Goal: Information Seeking & Learning: Learn about a topic

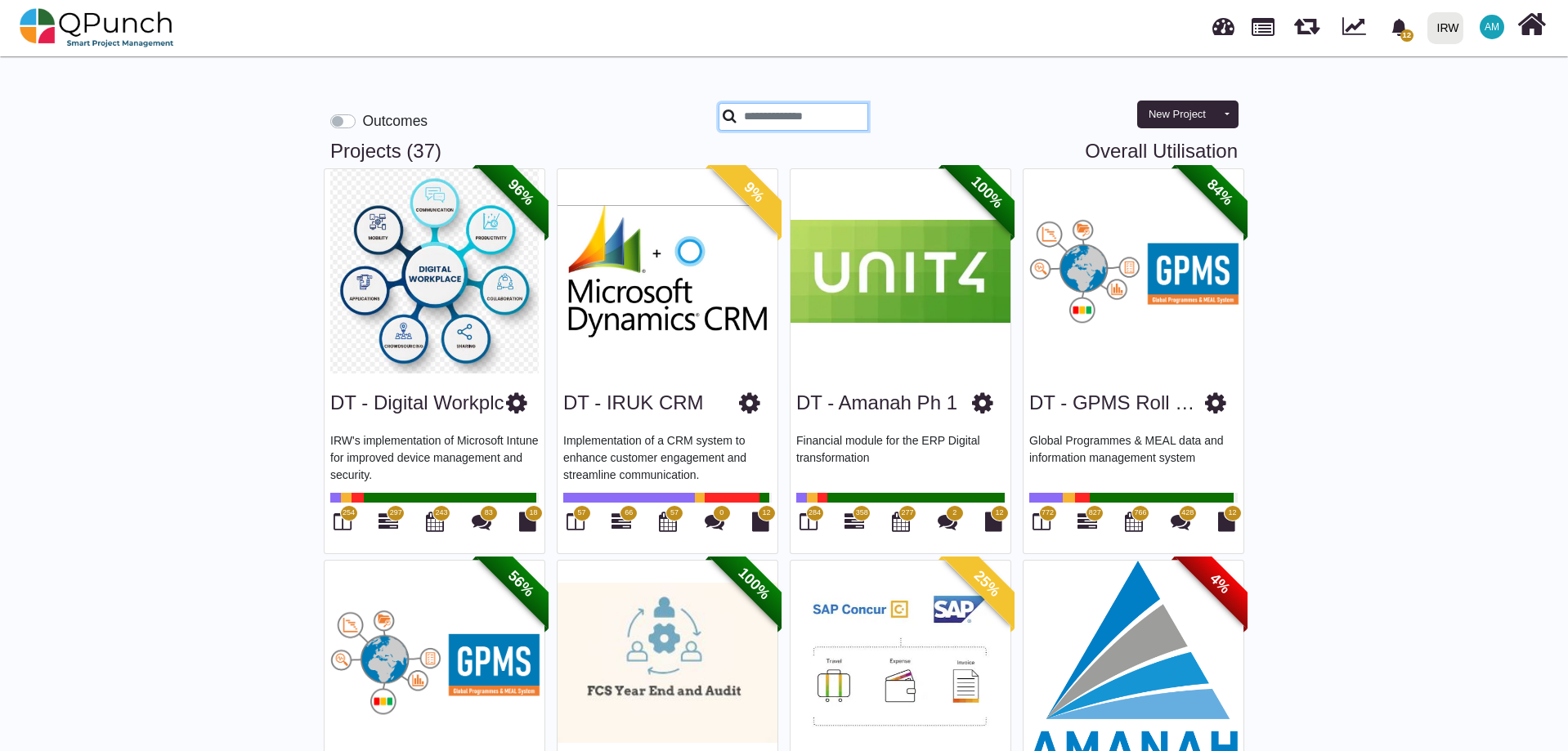
click at [768, 119] on input "text" at bounding box center [793, 117] width 150 height 28
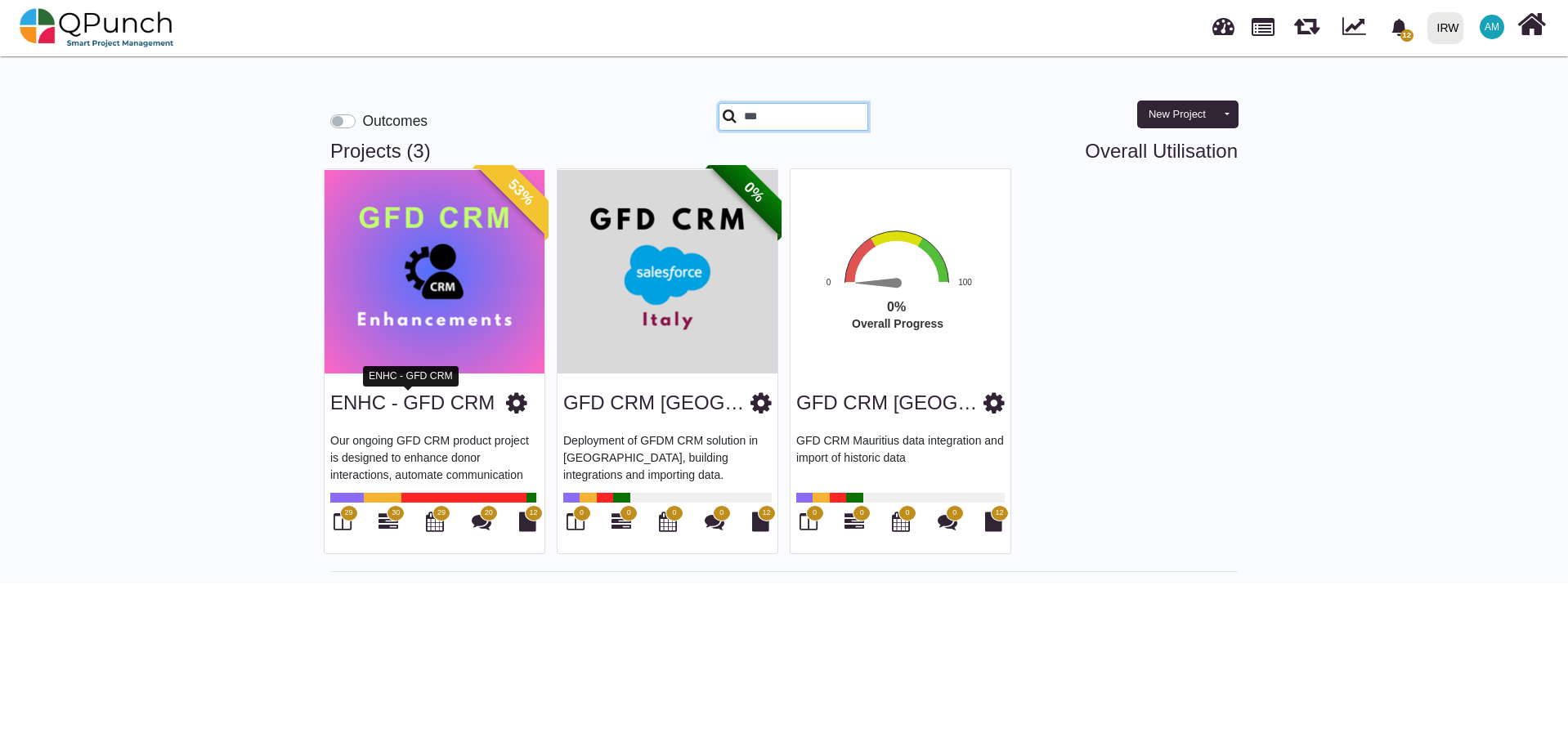
type input "***"
click at [440, 411] on link "ENHC - GFD CRM" at bounding box center [412, 402] width 164 height 22
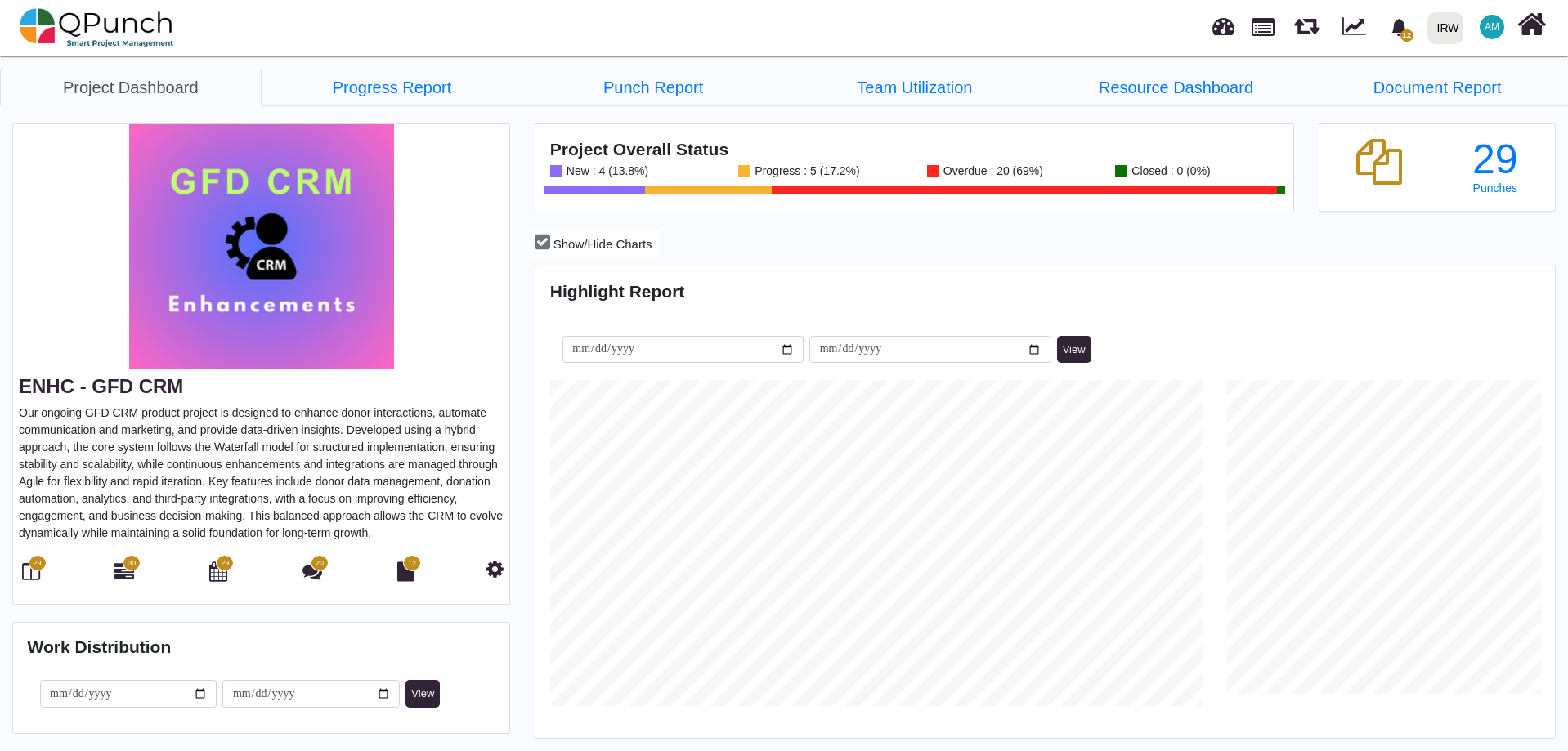
scroll to position [450, 1015]
click at [938, 96] on link "Team Utilization" at bounding box center [915, 88] width 262 height 38
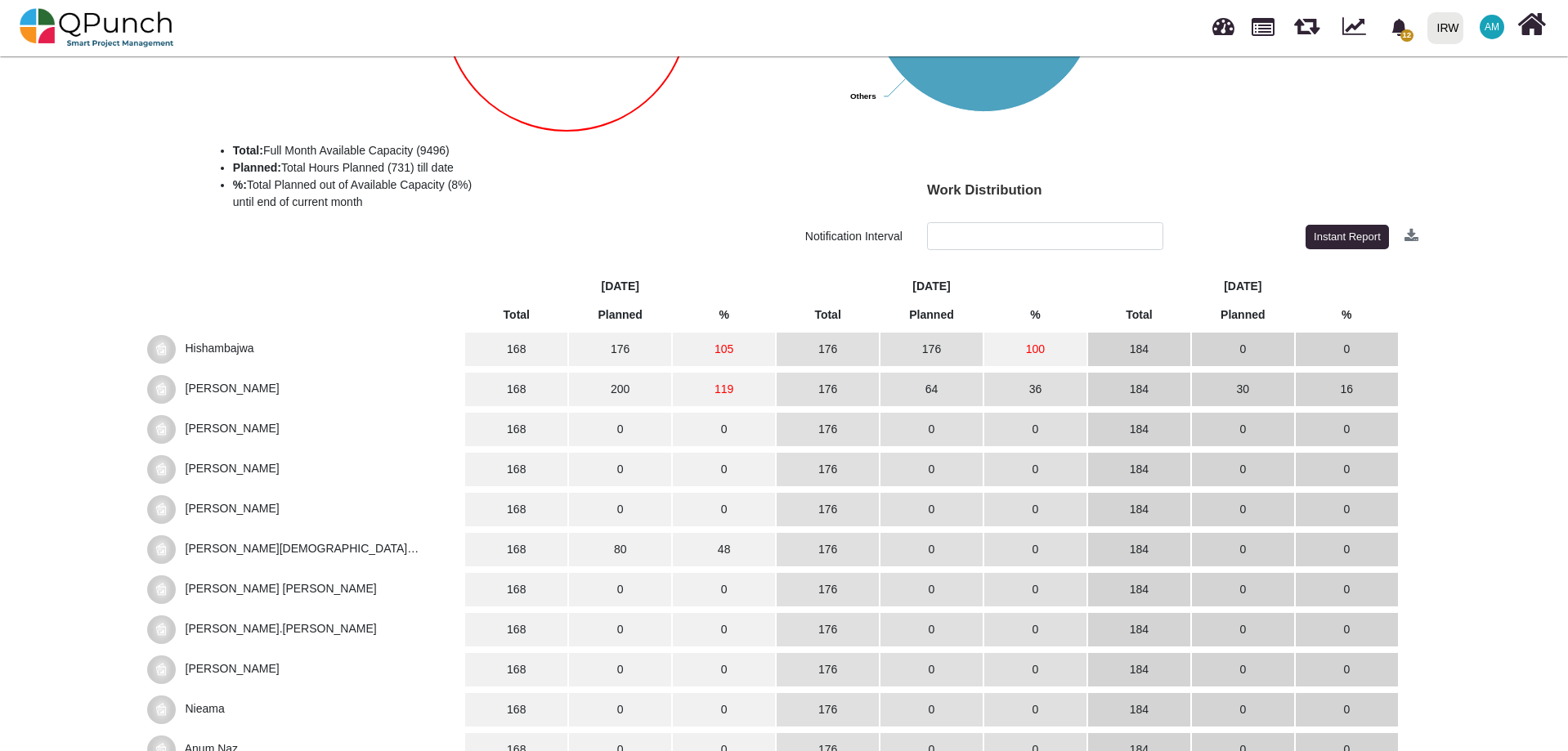
scroll to position [380, 0]
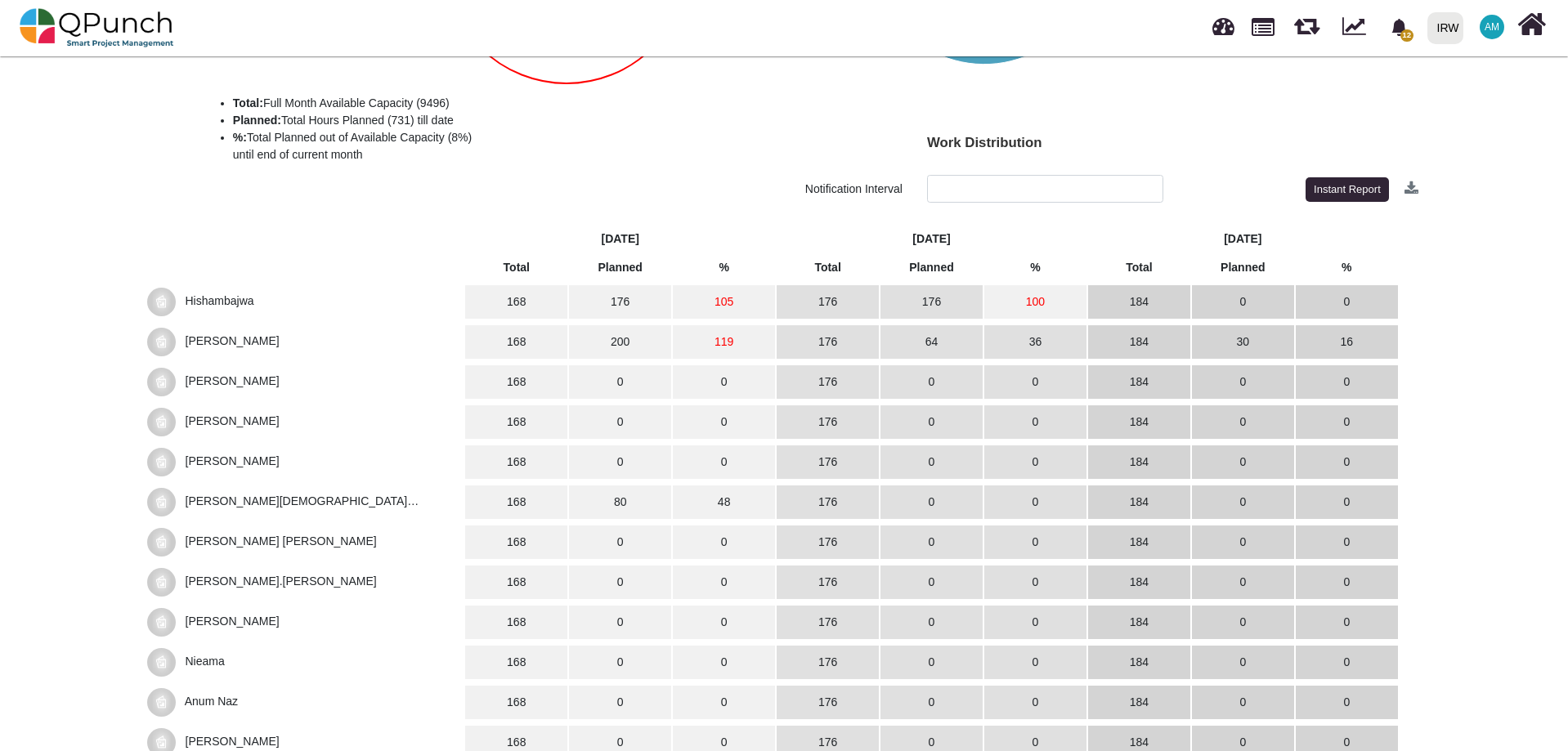
click at [232, 337] on span "[PERSON_NAME]" at bounding box center [232, 341] width 94 height 13
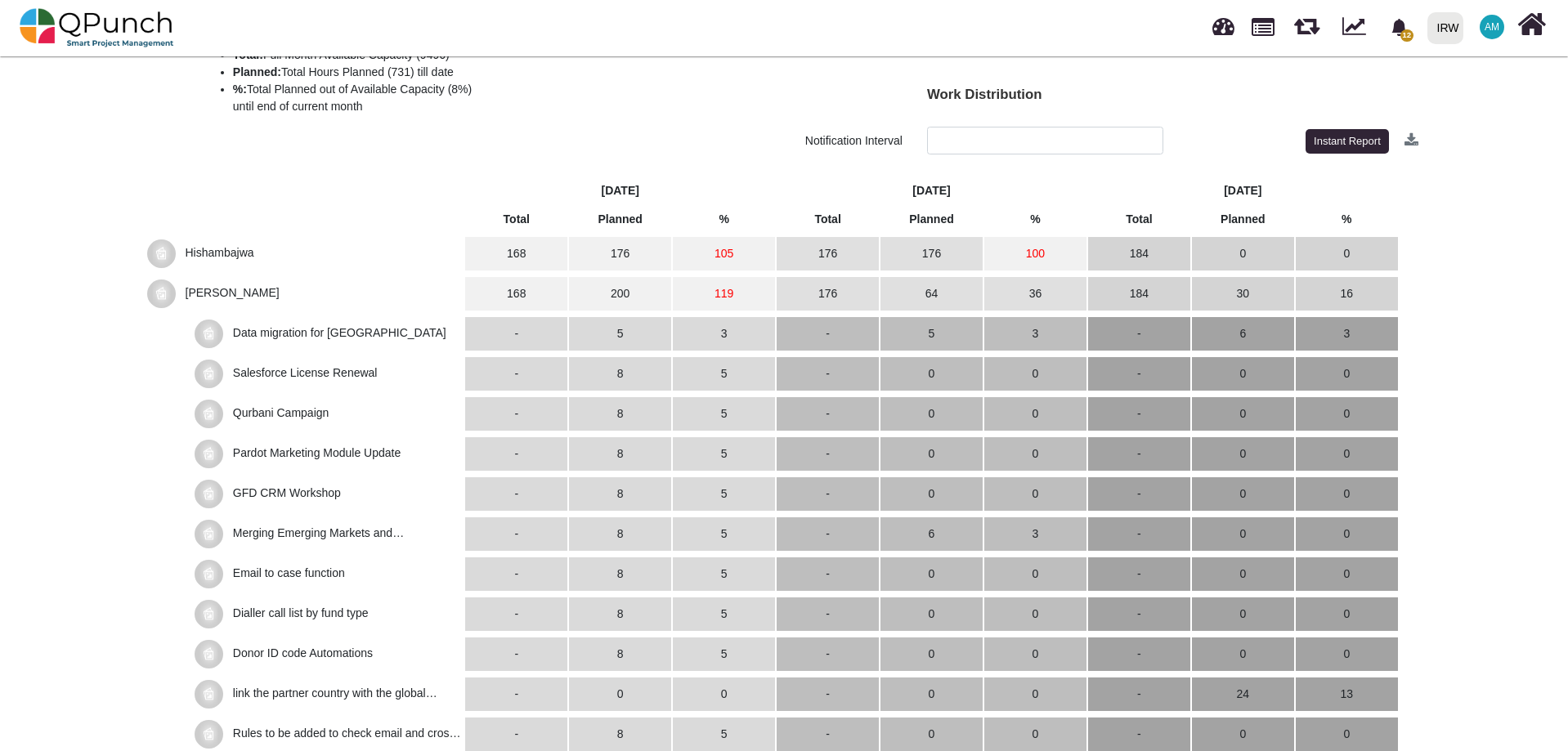
scroll to position [408, 0]
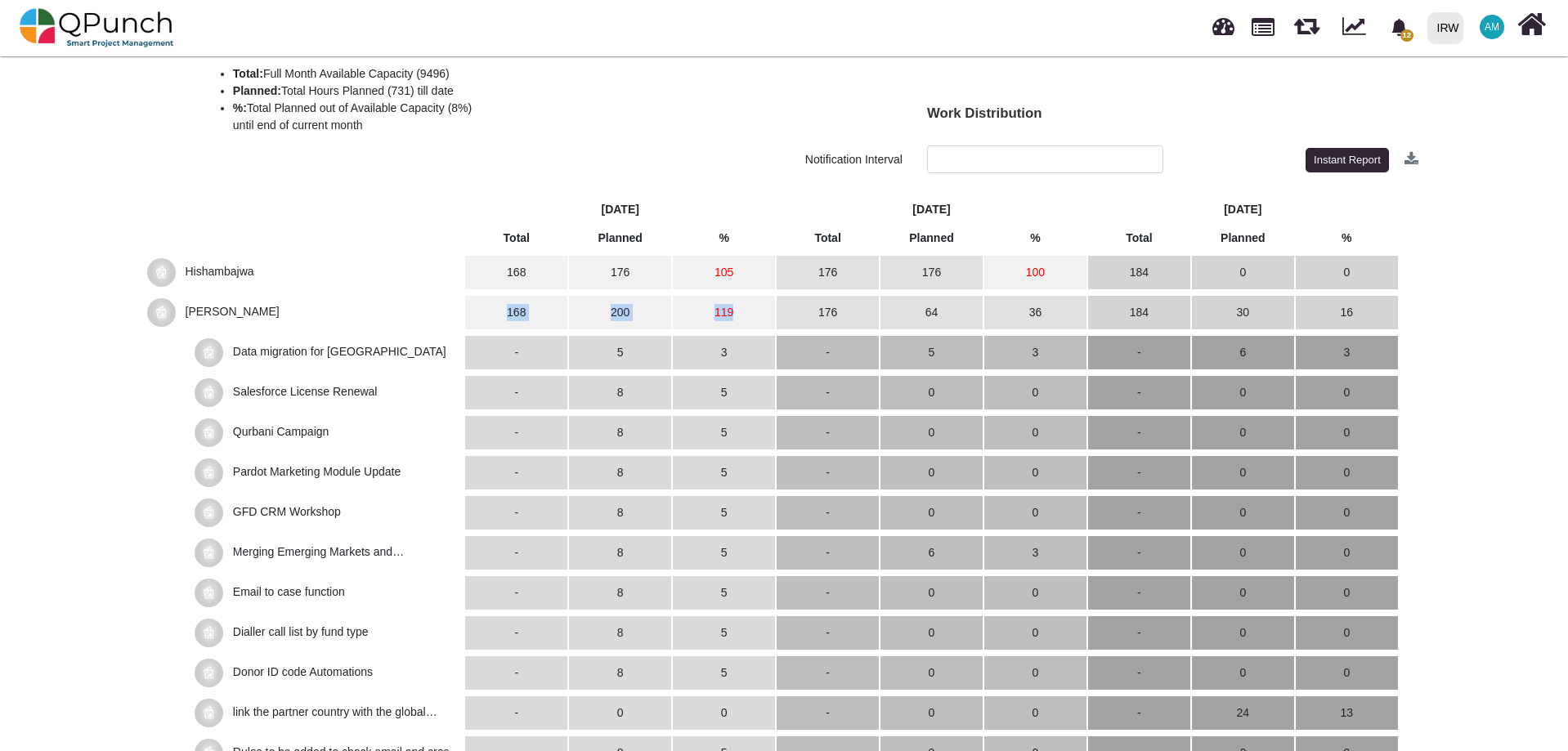
drag, startPoint x: 478, startPoint y: 305, endPoint x: 746, endPoint y: 322, distance: 268.5
click at [746, 322] on tr "[PERSON_NAME] 168 200 119 176 64 36 184 30 16" at bounding box center [771, 313] width 1253 height 34
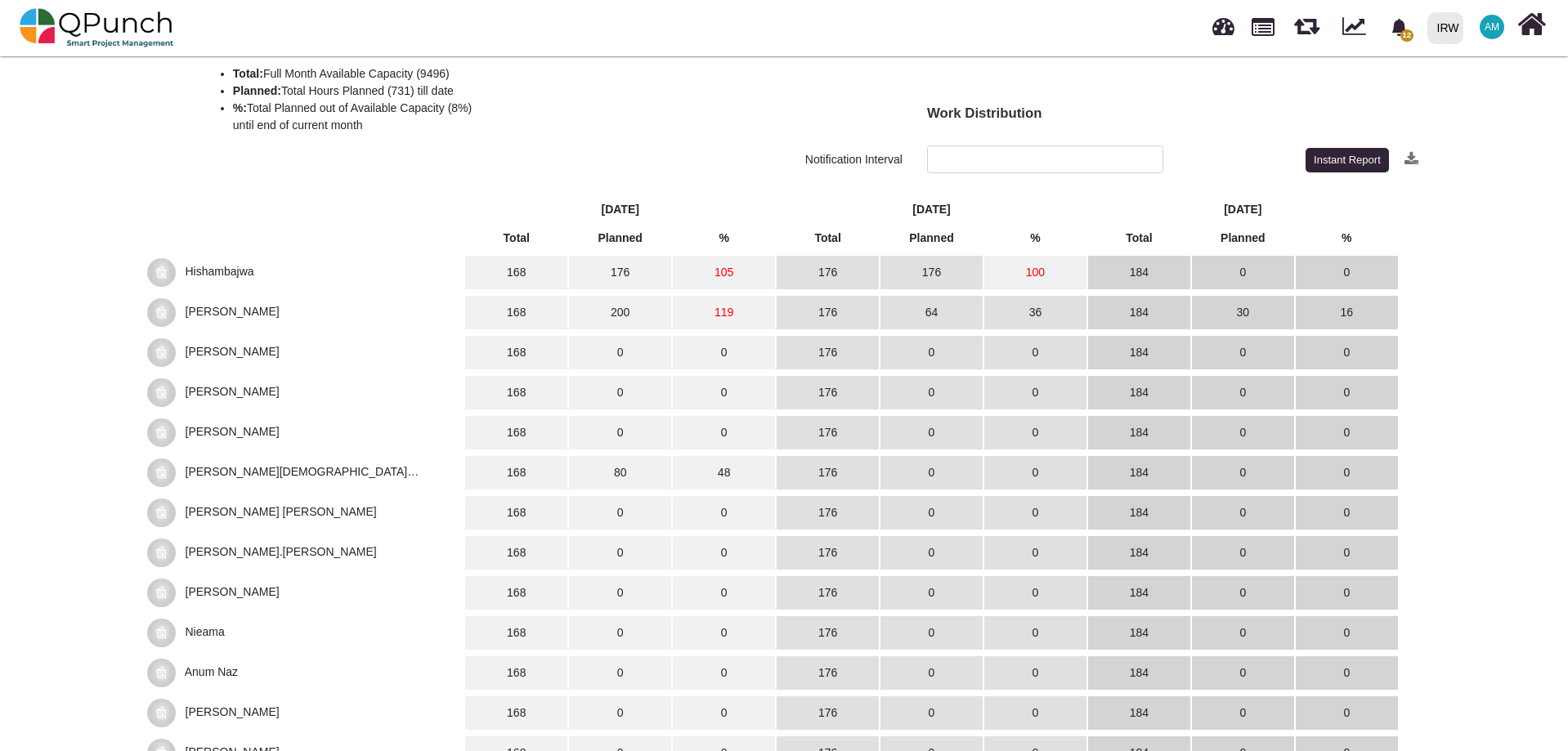
click at [73, 329] on div at bounding box center [65, 582] width 131 height 813
drag, startPoint x: 485, startPoint y: 322, endPoint x: 759, endPoint y: 321, distance: 274.0
click at [759, 321] on tr "[PERSON_NAME] 168 200 119 176 64 36 184 30 16" at bounding box center [771, 313] width 1253 height 34
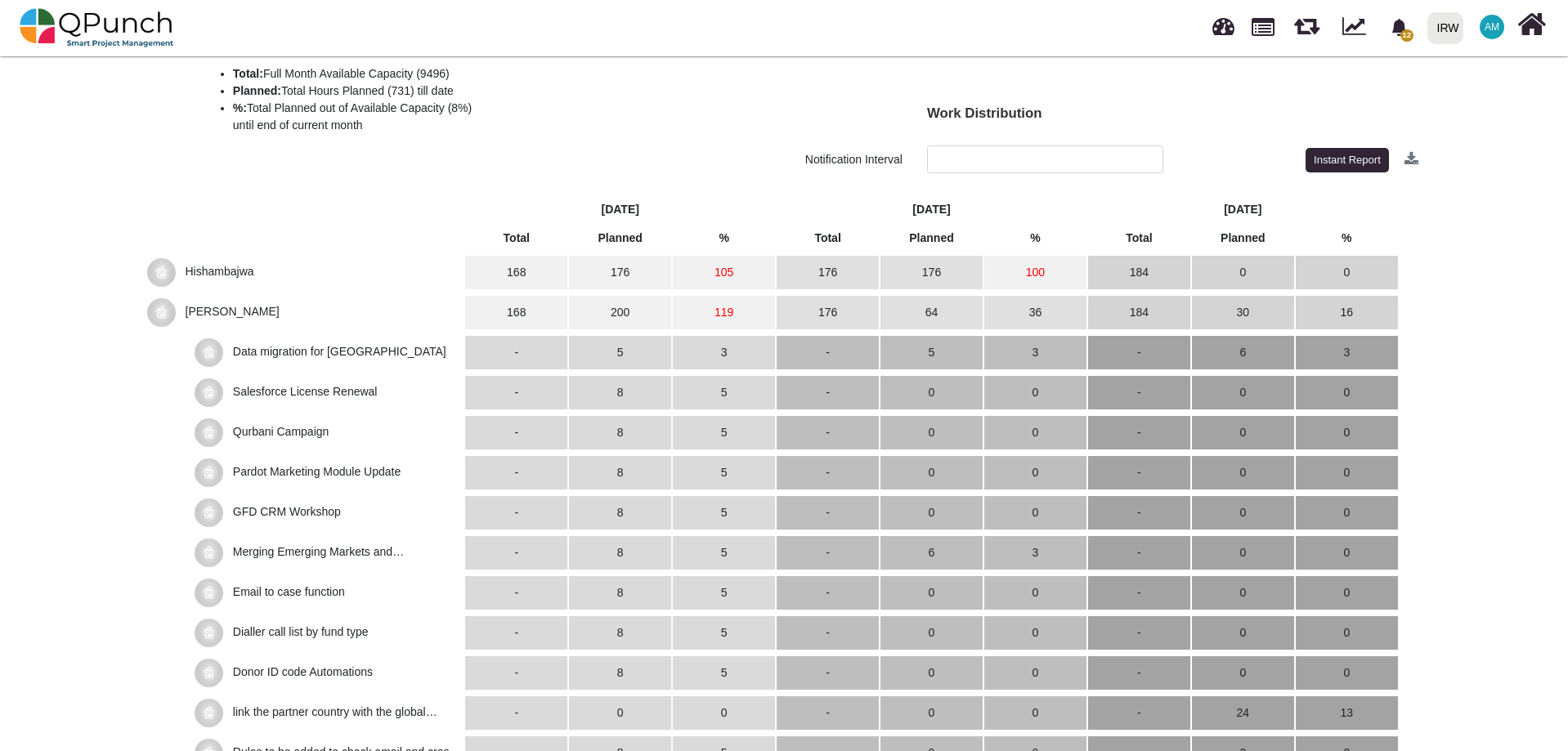
click at [196, 312] on span "[PERSON_NAME]" at bounding box center [232, 312] width 94 height 13
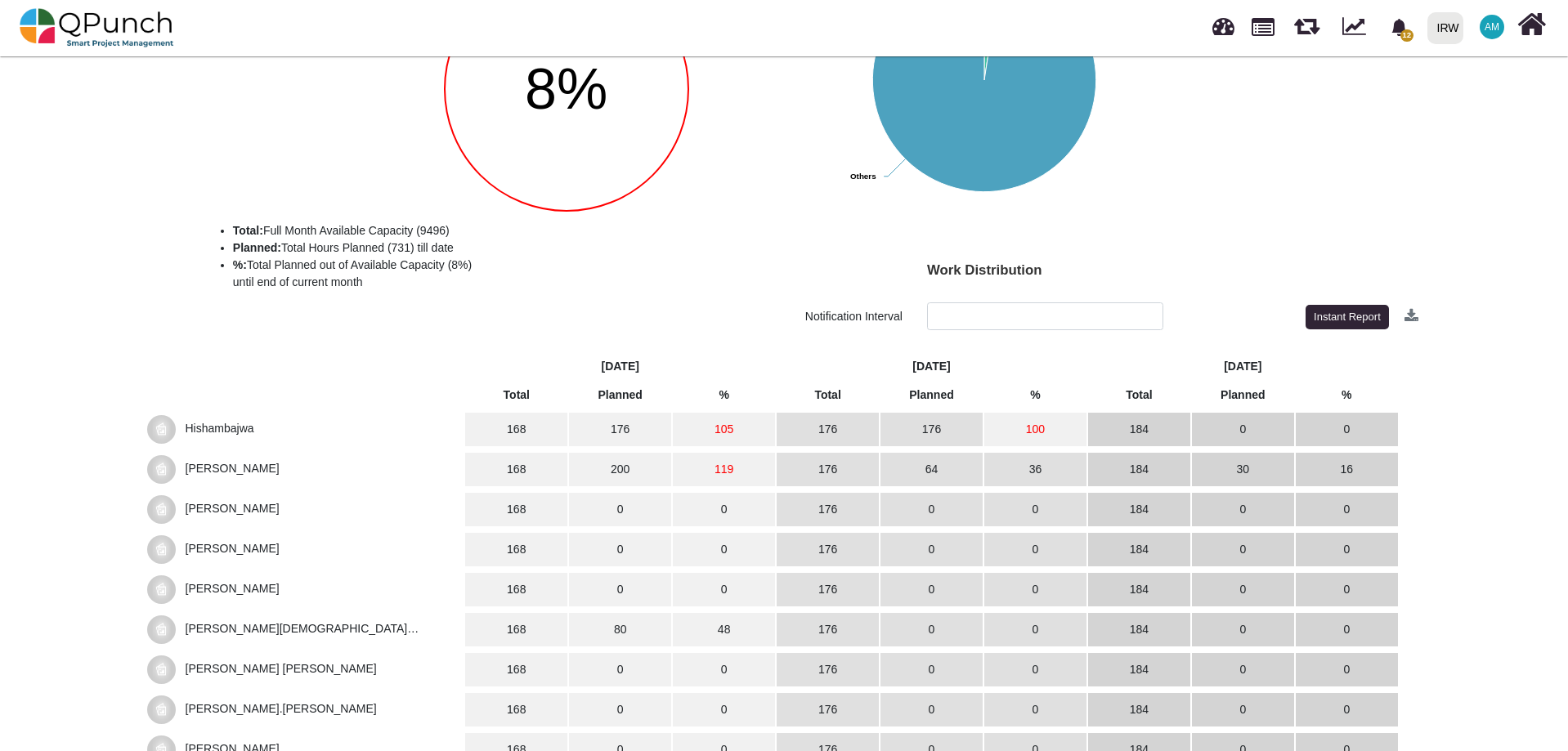
scroll to position [0, 0]
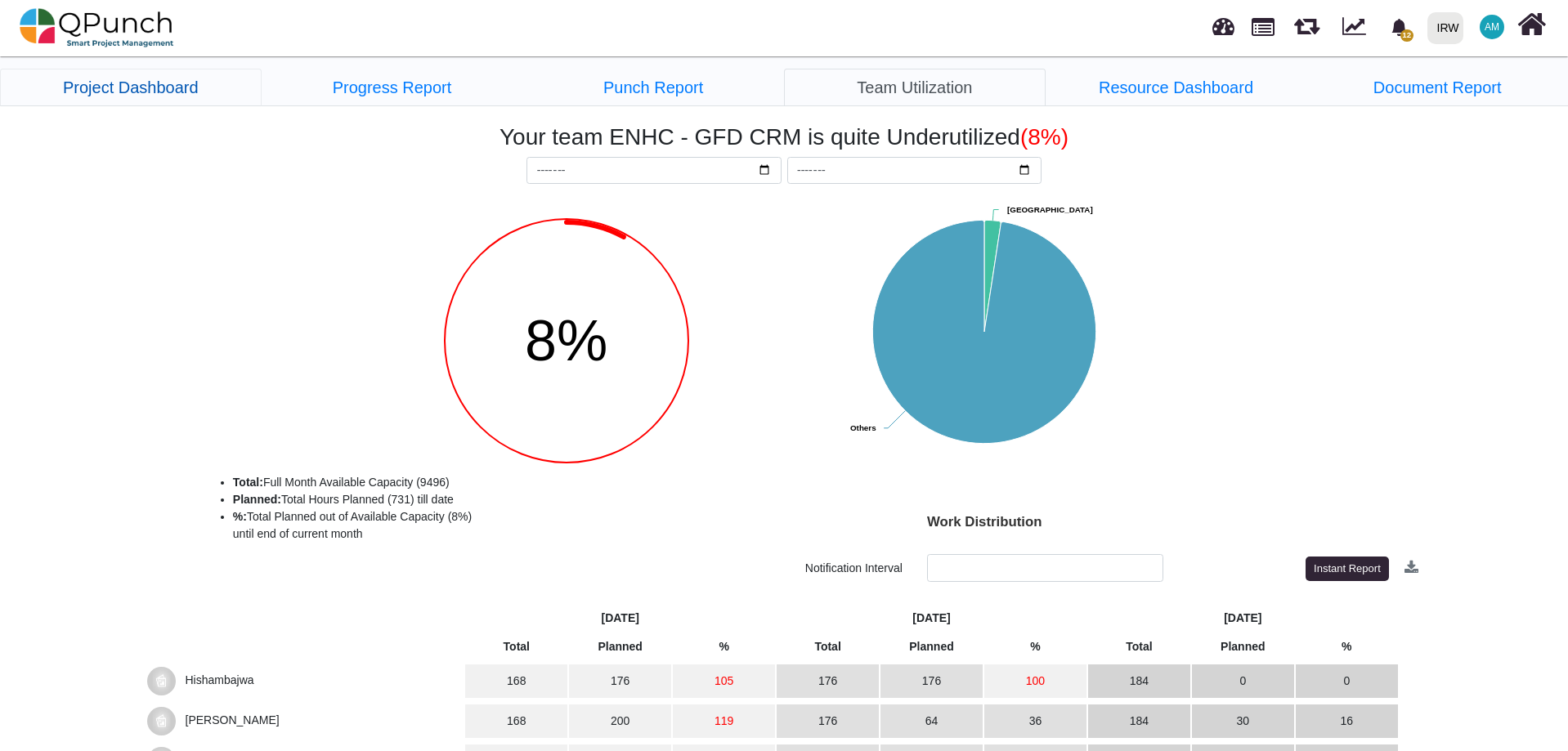
click at [143, 97] on link "Project Dashboard" at bounding box center [131, 88] width 262 height 38
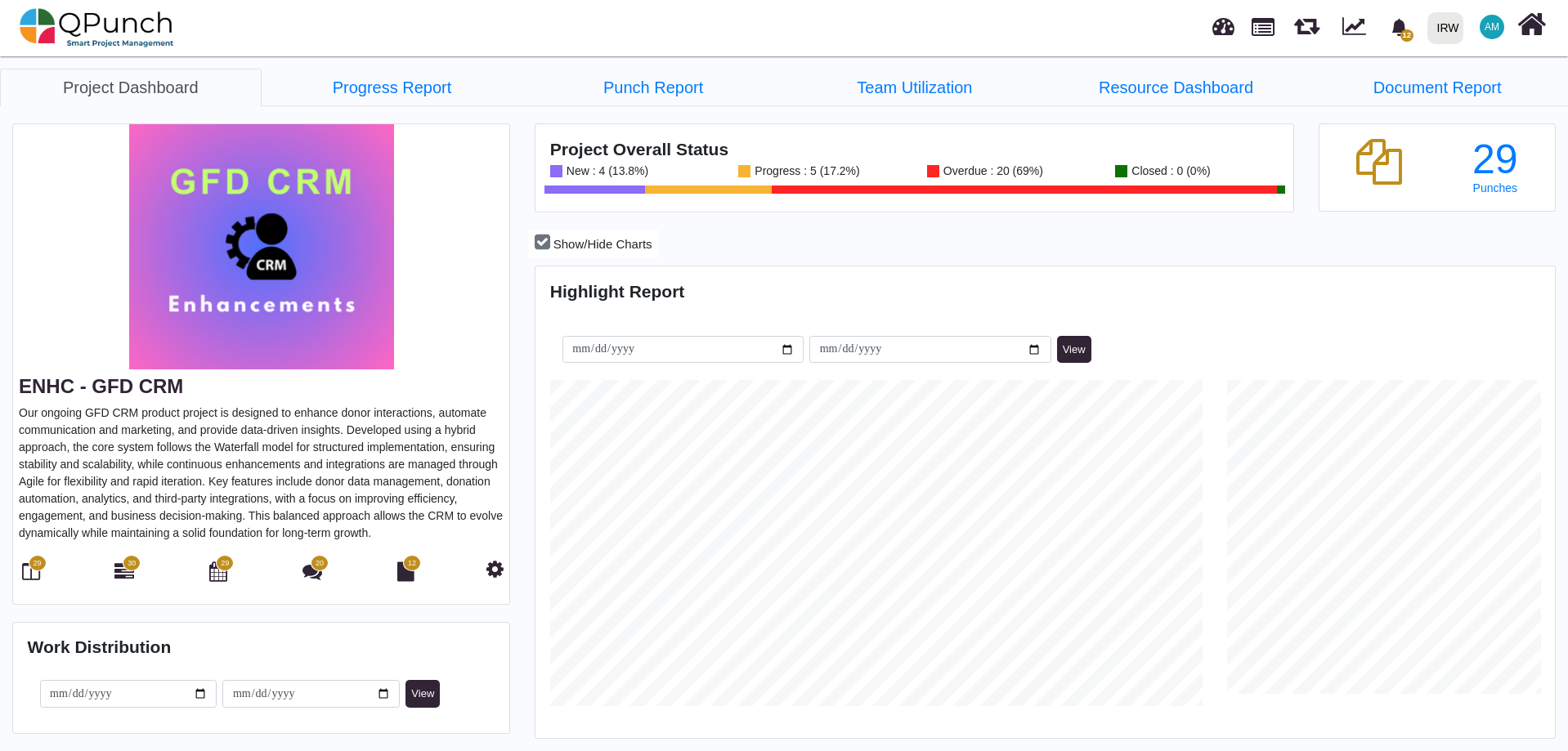
scroll to position [450, 1015]
click at [126, 34] on img at bounding box center [97, 28] width 155 height 49
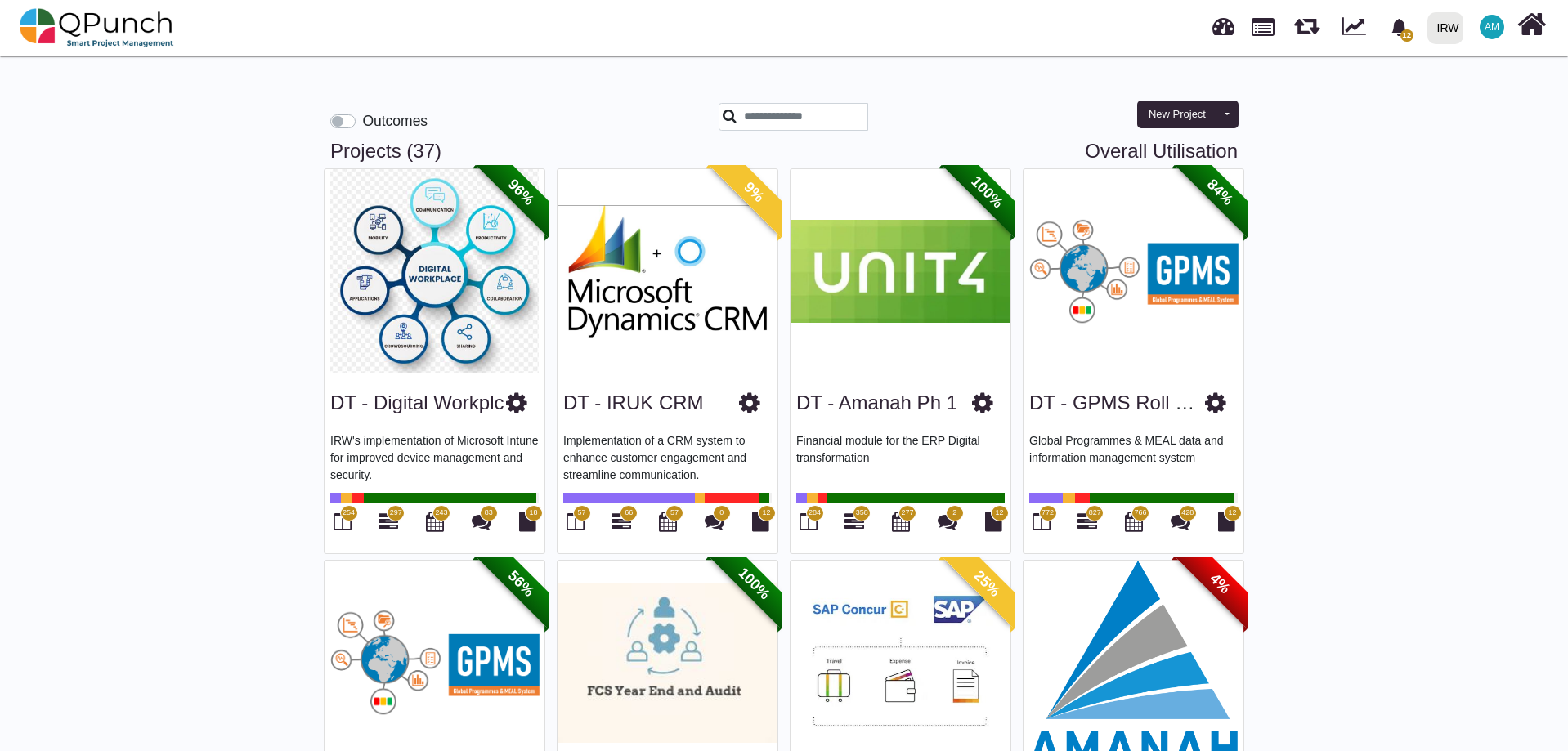
click at [363, 122] on label "Outcomes" at bounding box center [395, 121] width 65 height 21
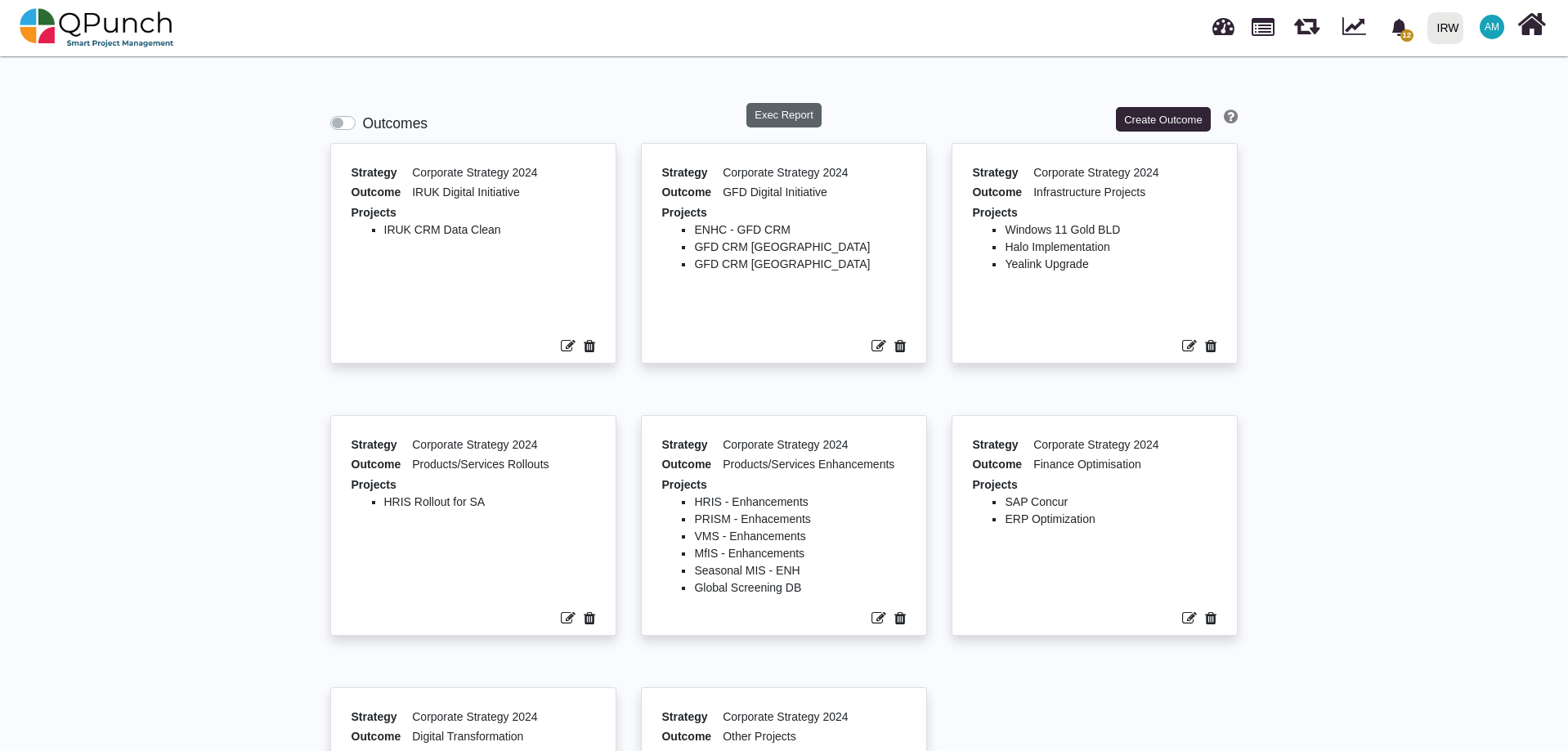
drag, startPoint x: 789, startPoint y: 113, endPoint x: 831, endPoint y: 137, distance: 48.4
click at [791, 113] on button "Exec Report" at bounding box center [784, 115] width 76 height 25
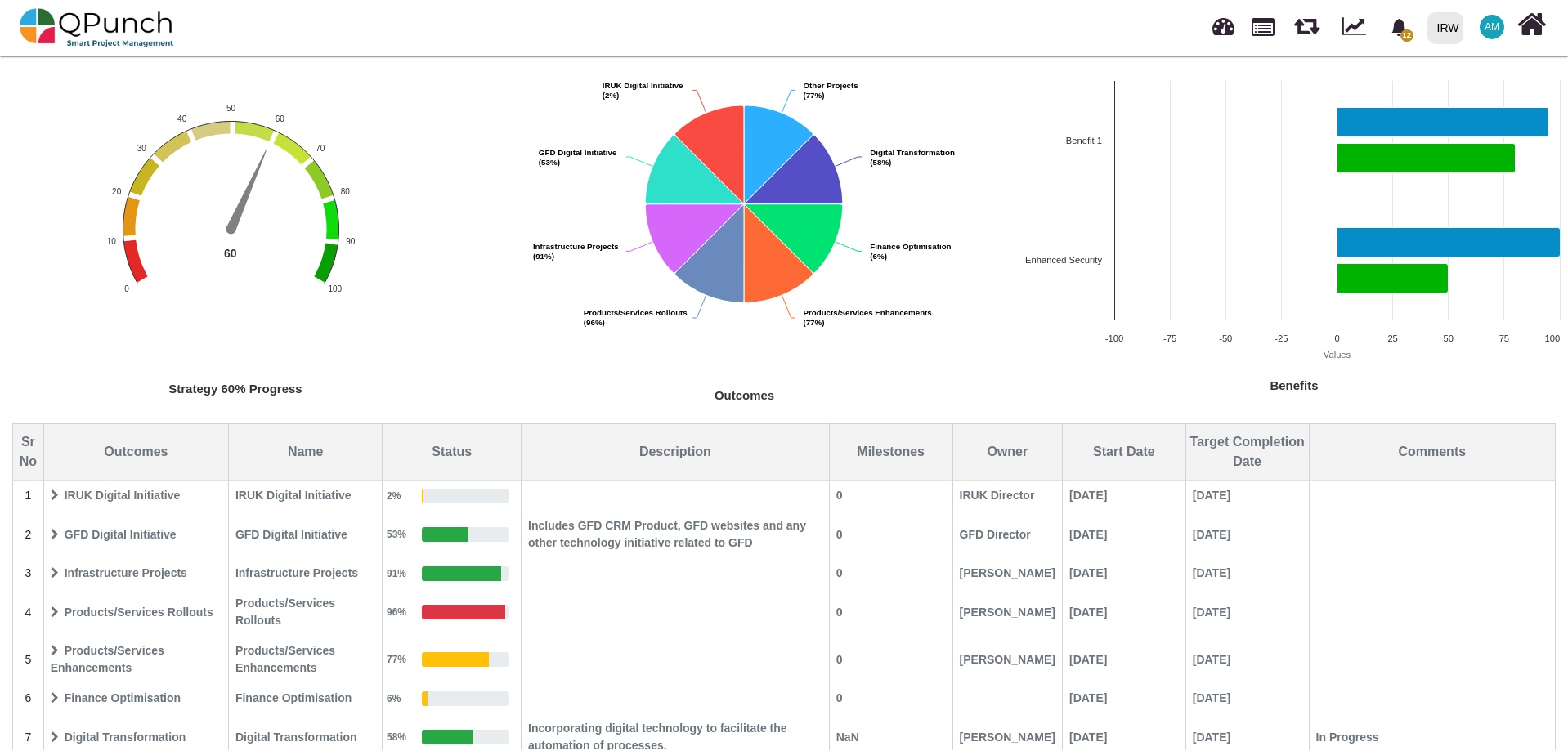
scroll to position [159, 0]
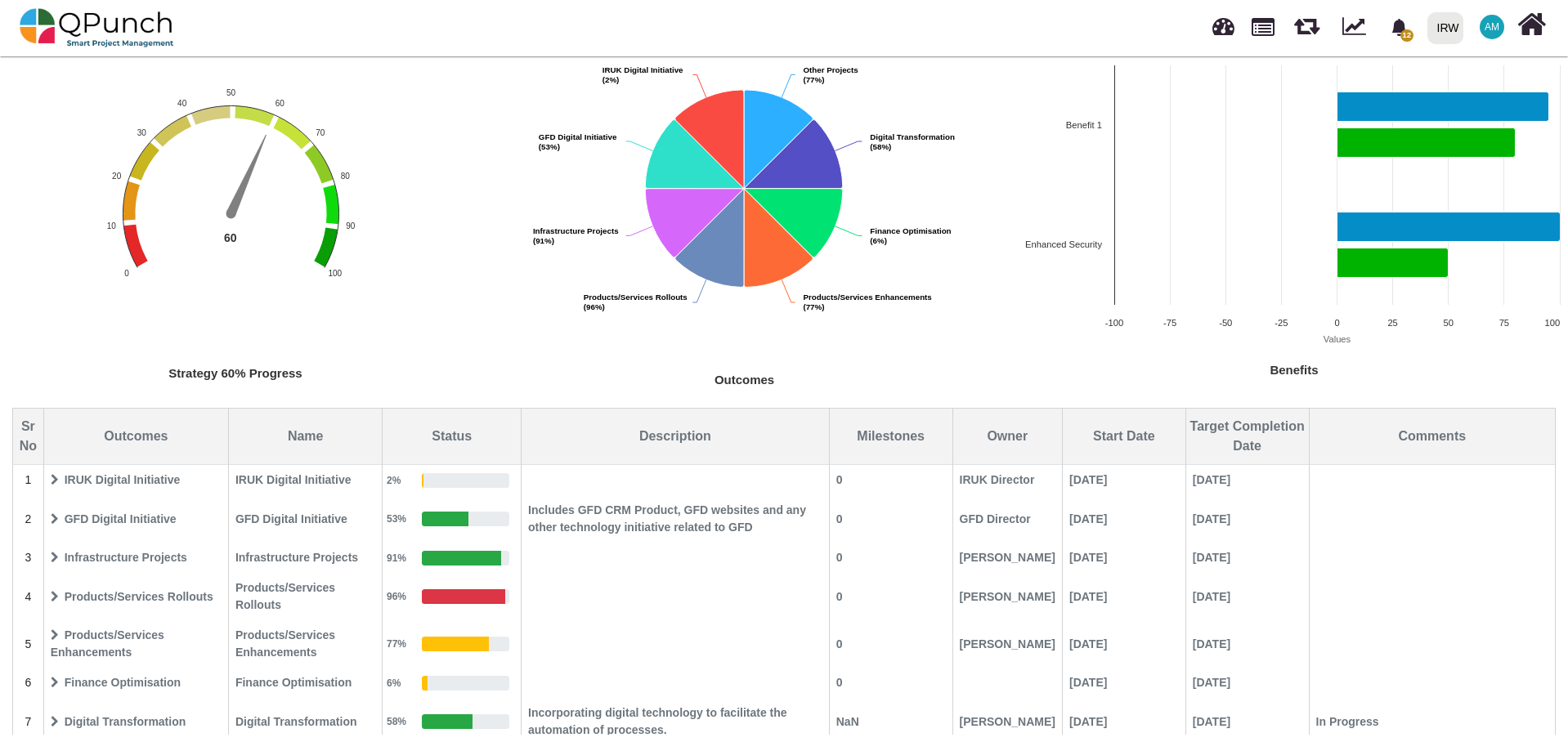
click at [60, 516] on span "GFD Digital Initiative" at bounding box center [136, 519] width 182 height 29
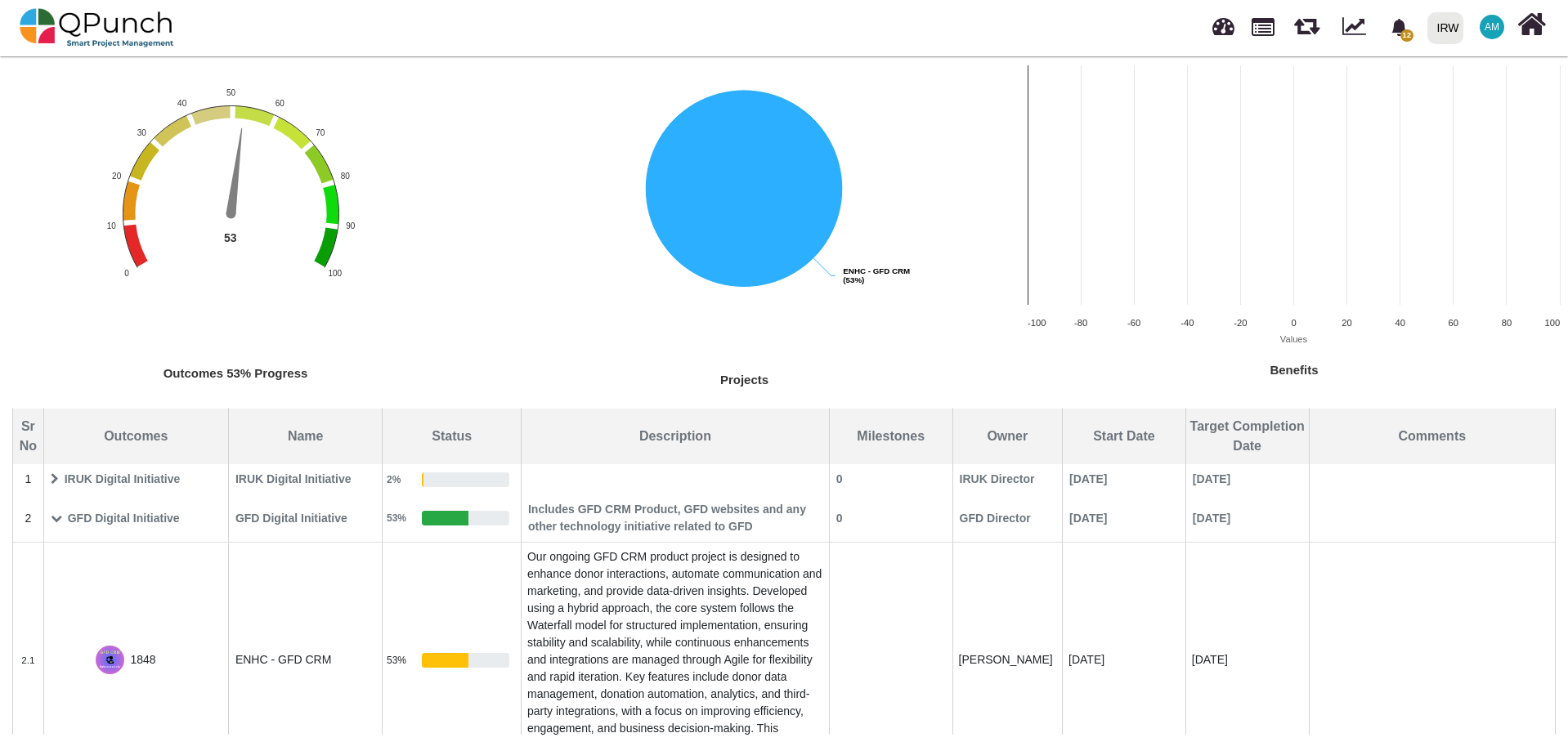
scroll to position [0, 0]
click at [52, 524] on icon at bounding box center [56, 519] width 11 height 11
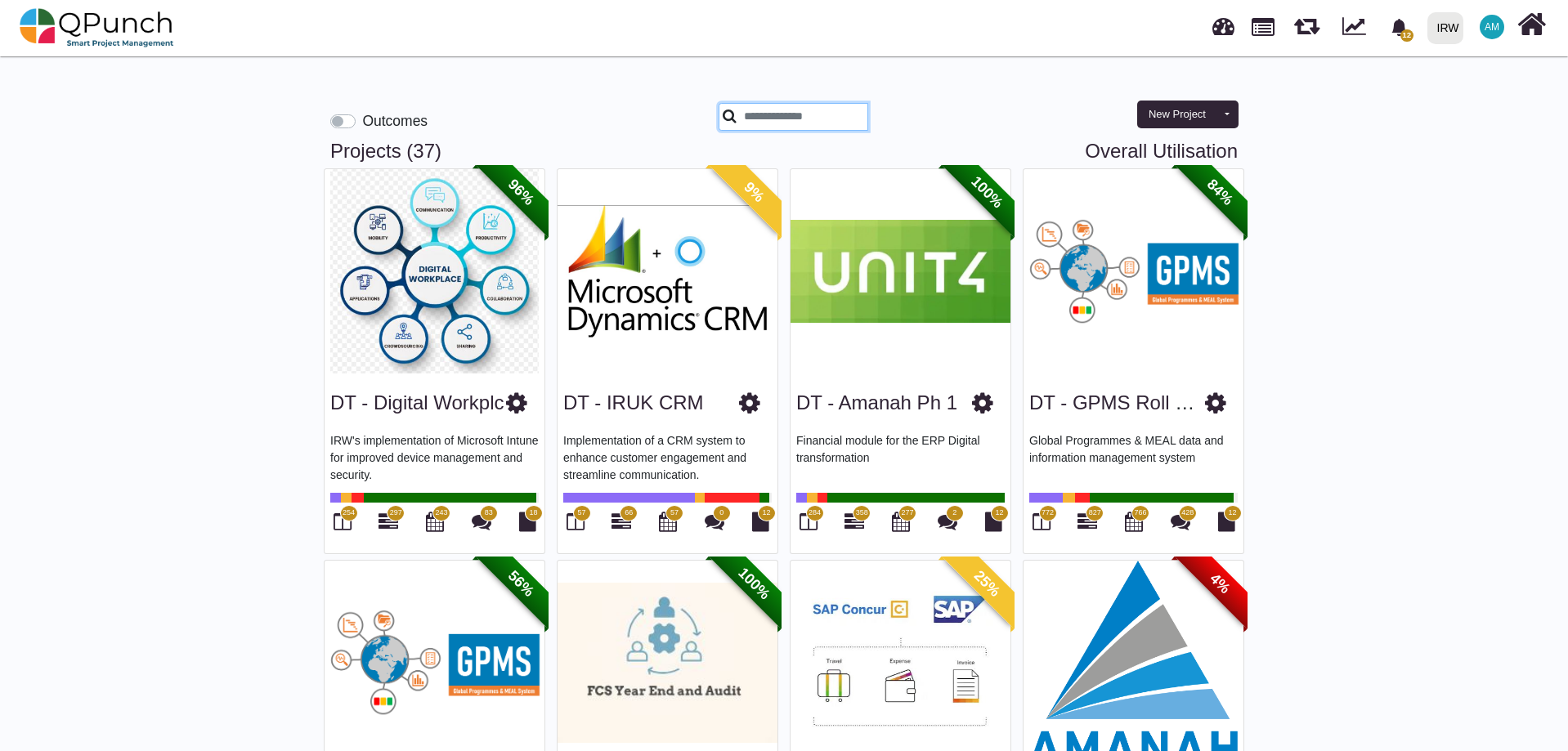
click at [795, 121] on input "text" at bounding box center [793, 117] width 150 height 28
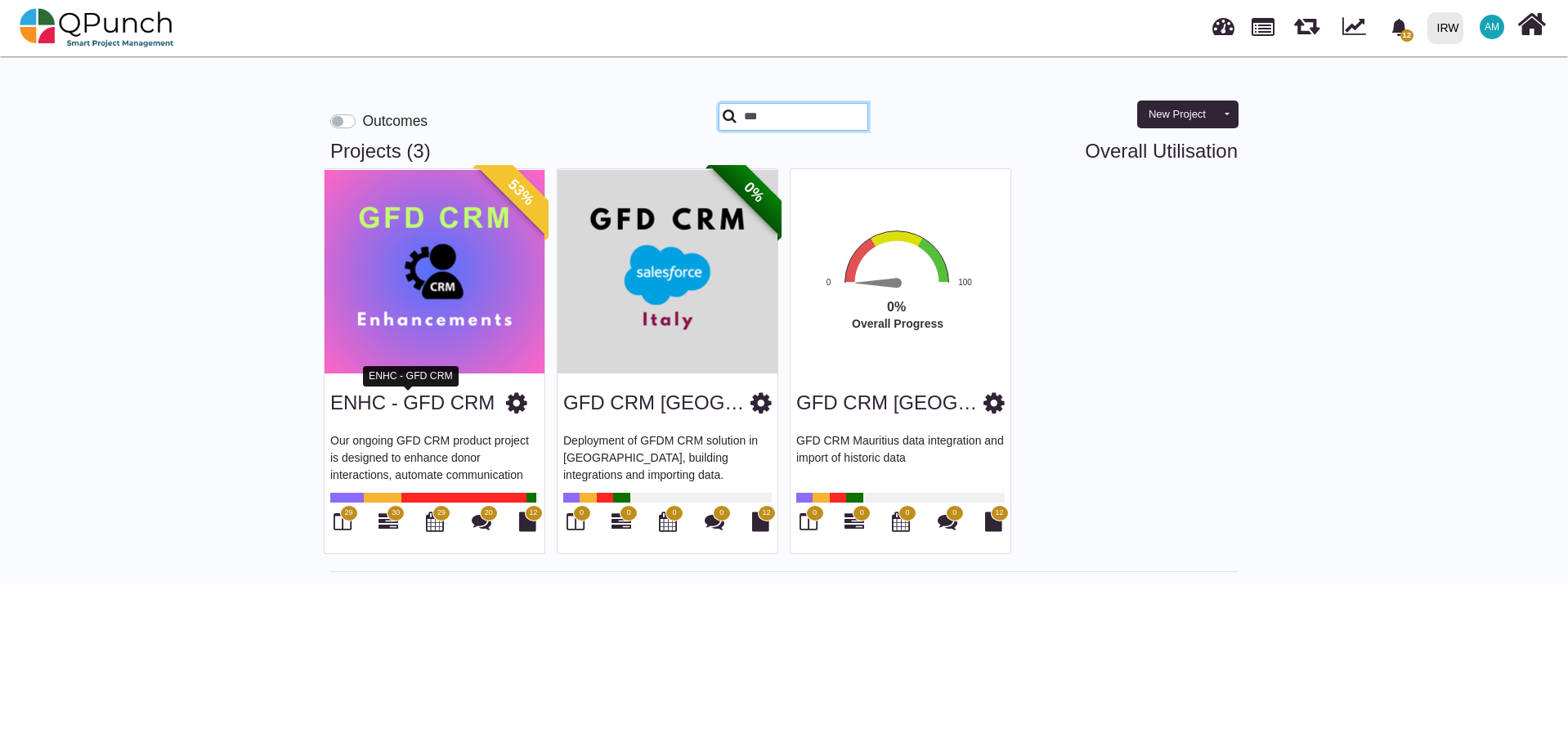
type input "***"
click at [399, 394] on link "ENHC - GFD CRM" at bounding box center [412, 402] width 164 height 22
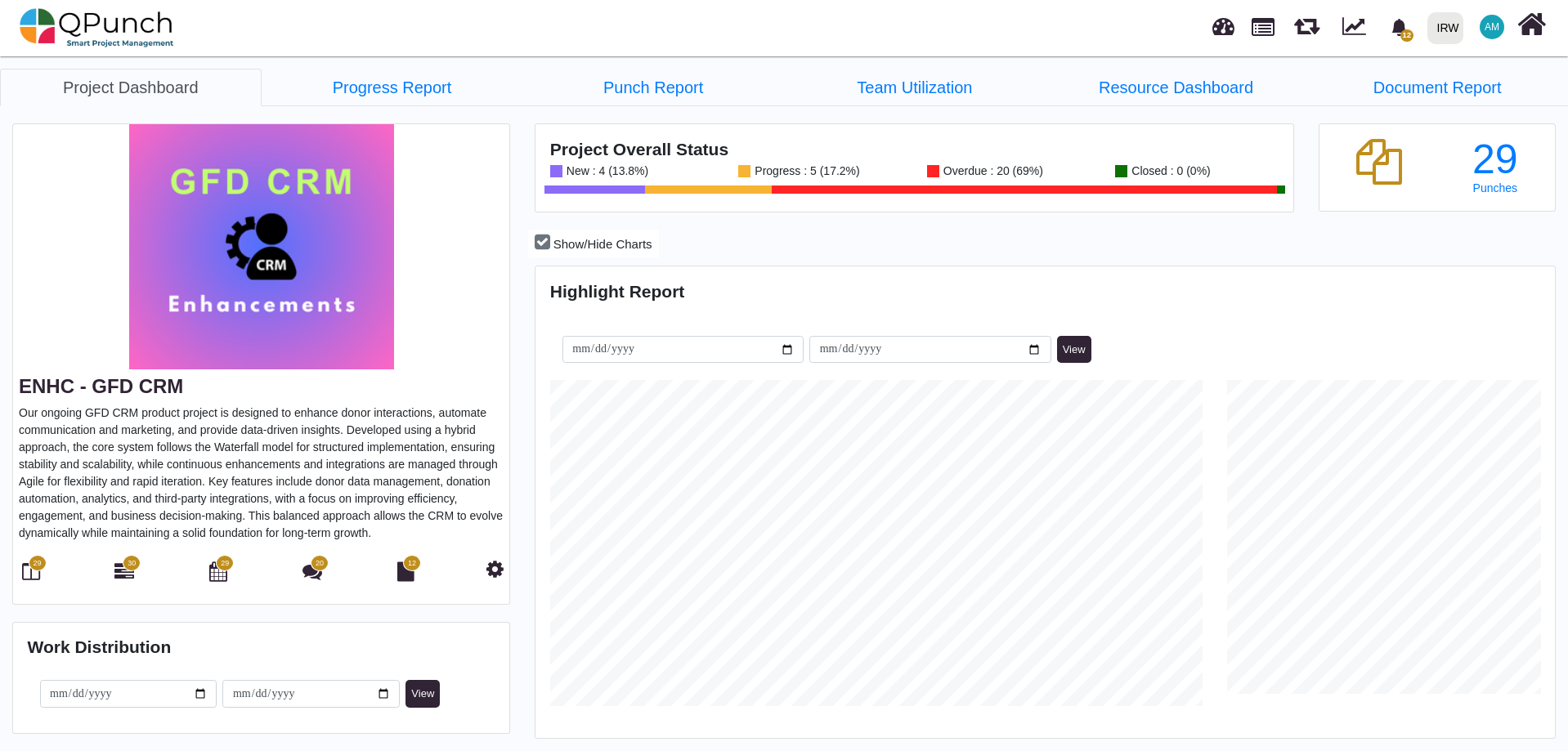
scroll to position [326, 339]
click at [870, 94] on link "Team Utilization" at bounding box center [915, 88] width 262 height 38
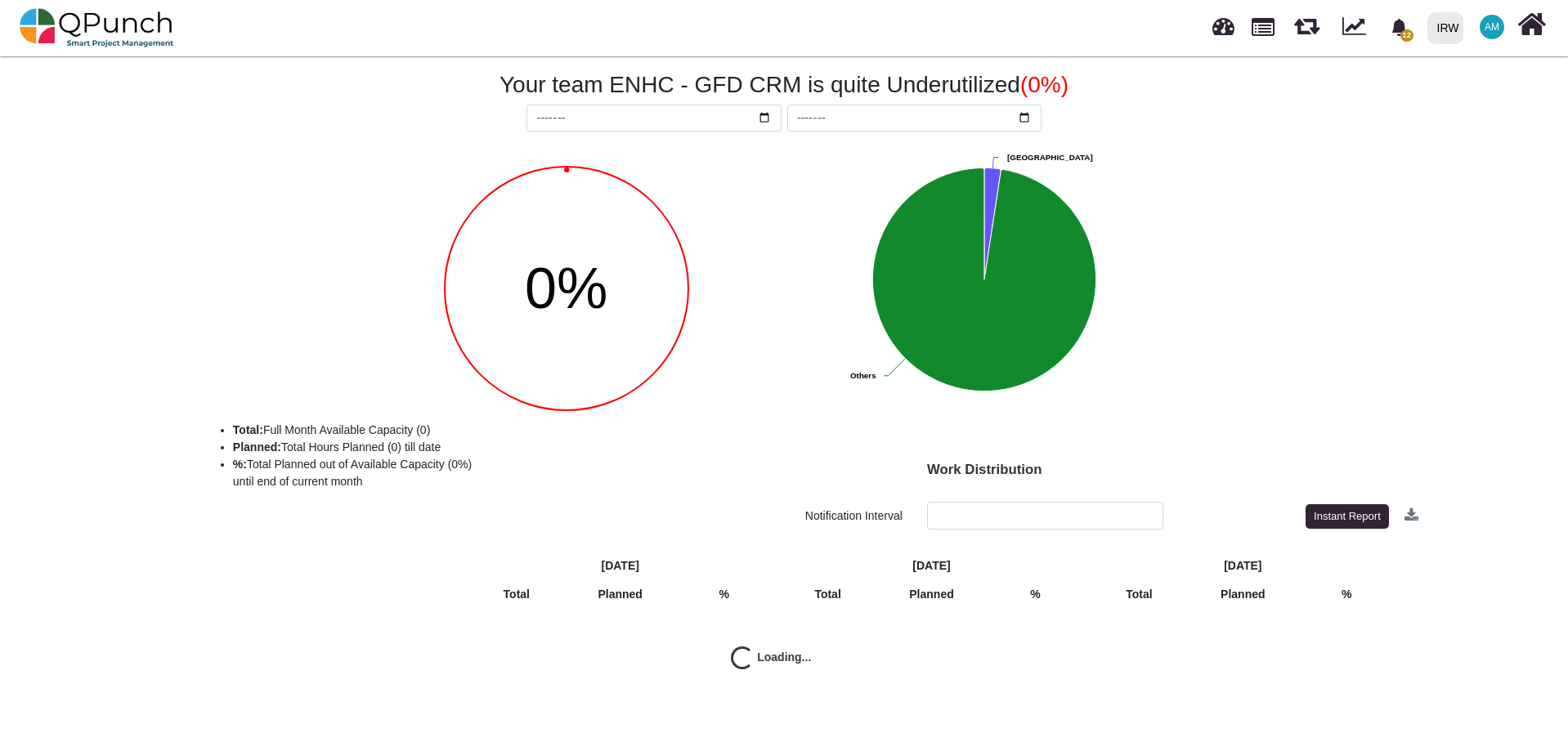
scroll to position [326, 0]
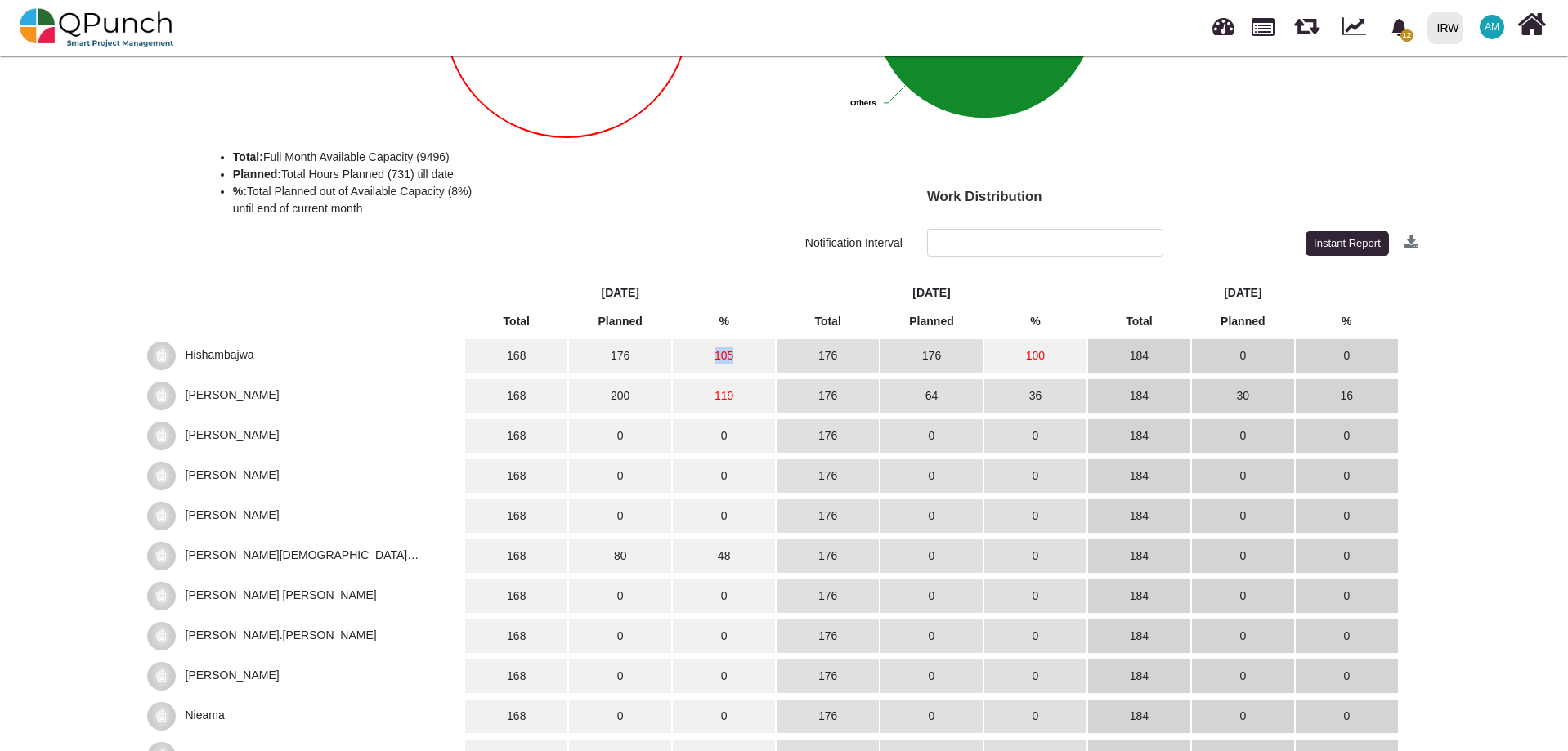
drag, startPoint x: 696, startPoint y: 353, endPoint x: 758, endPoint y: 351, distance: 62.0
click at [761, 351] on td "105" at bounding box center [723, 356] width 102 height 34
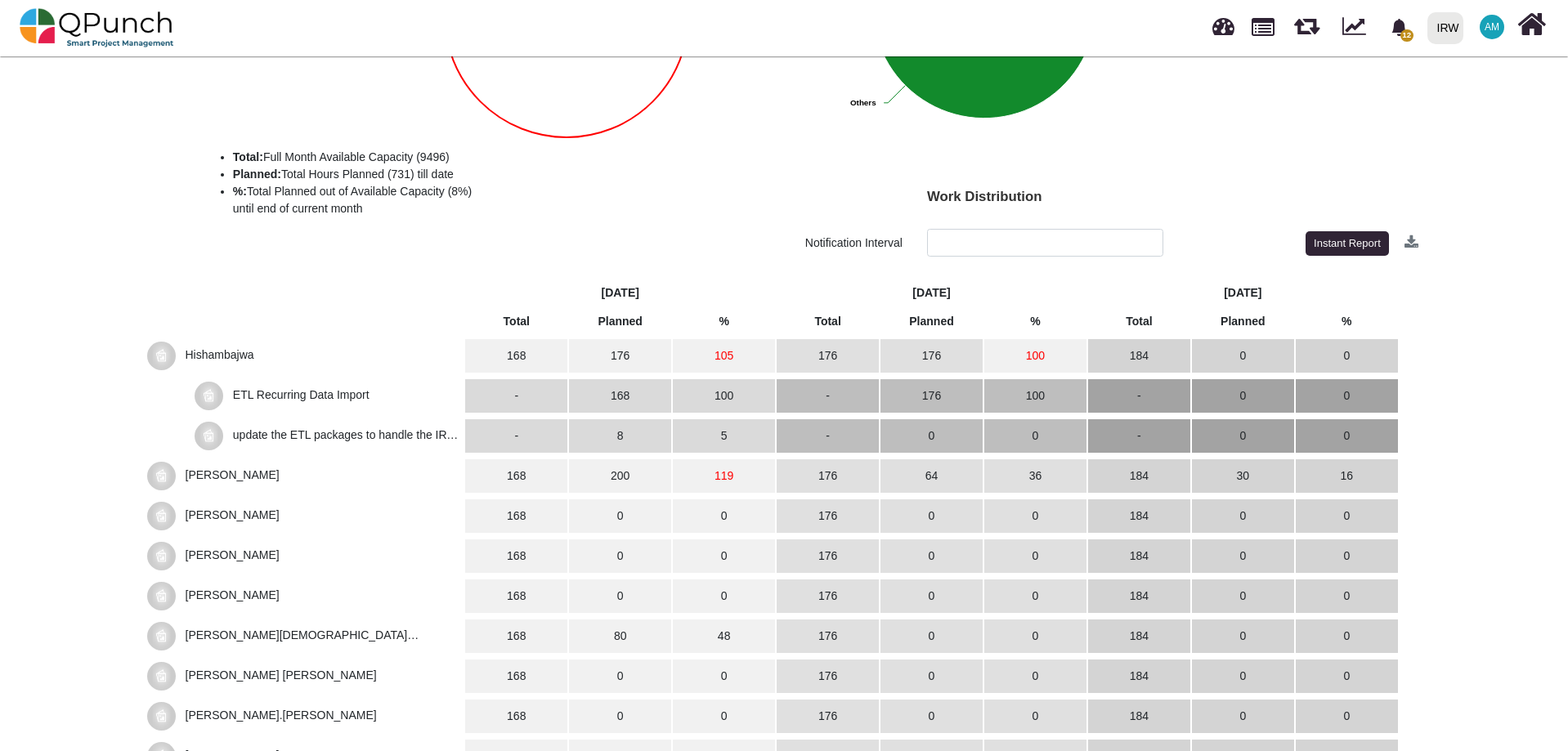
click at [620, 357] on td "176" at bounding box center [620, 356] width 102 height 34
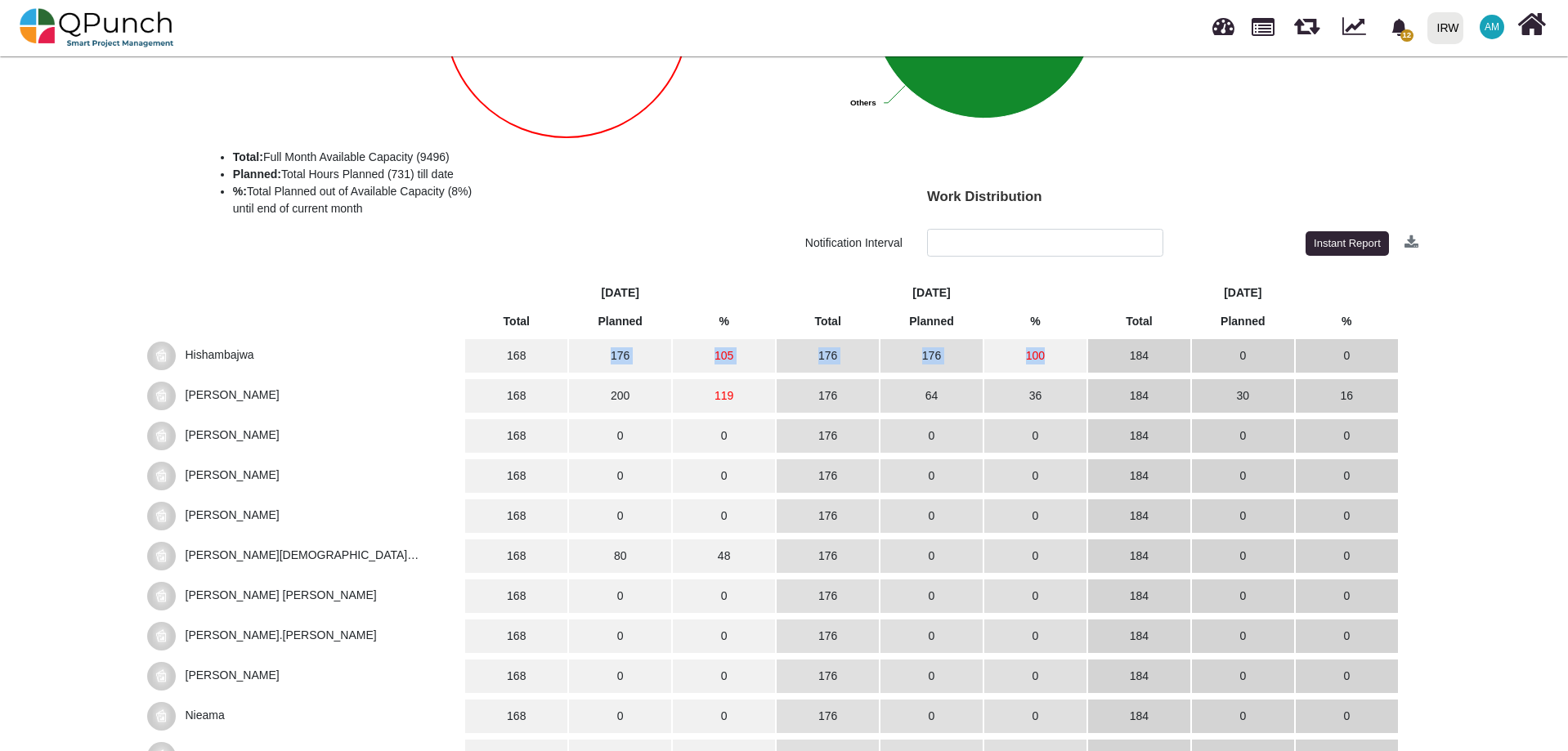
drag, startPoint x: 603, startPoint y: 360, endPoint x: 1059, endPoint y: 356, distance: 456.0
click at [1059, 356] on tr "Hishambajwa 168 176 105 176 176 100 184 0 0" at bounding box center [771, 356] width 1253 height 34
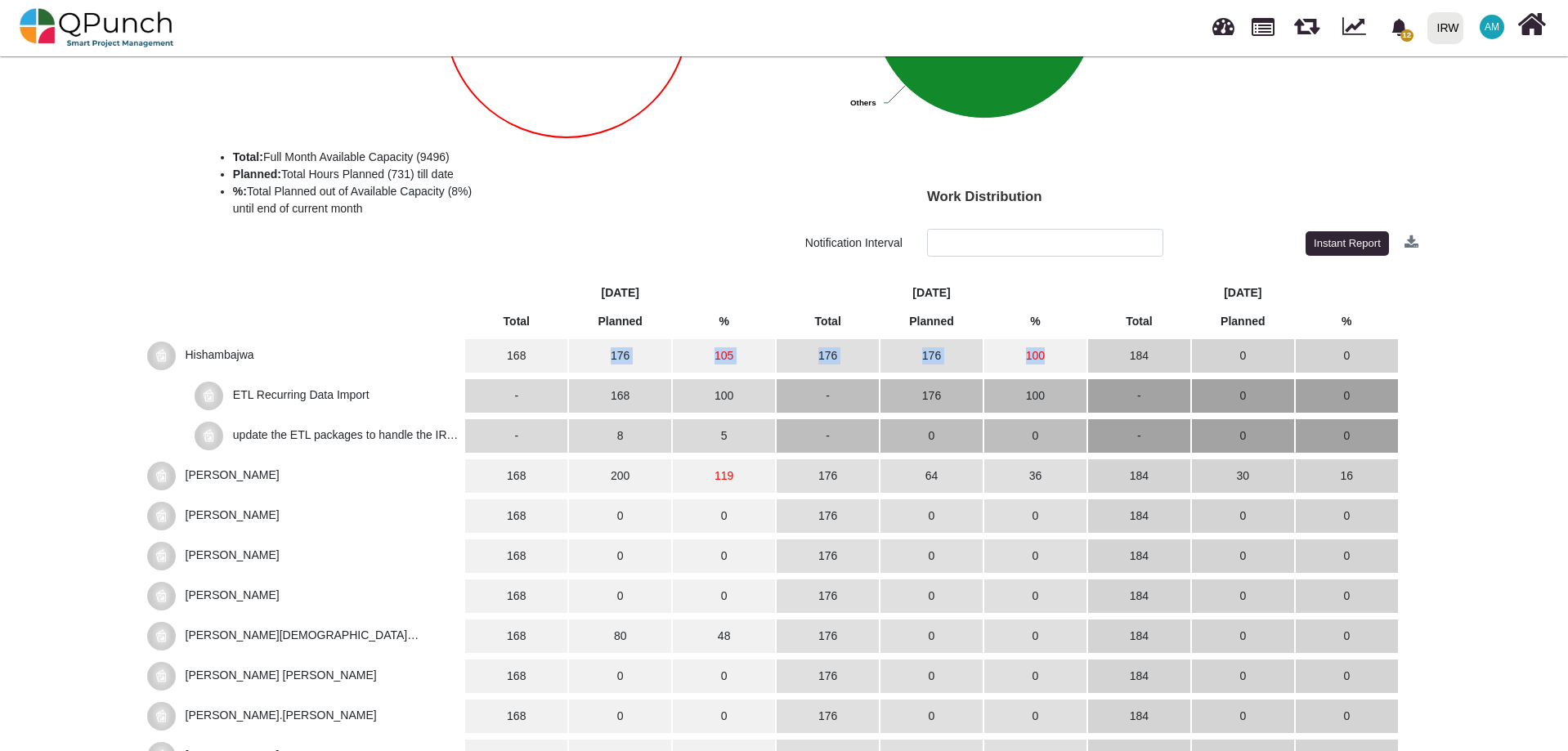
click at [632, 356] on td "176" at bounding box center [620, 356] width 102 height 34
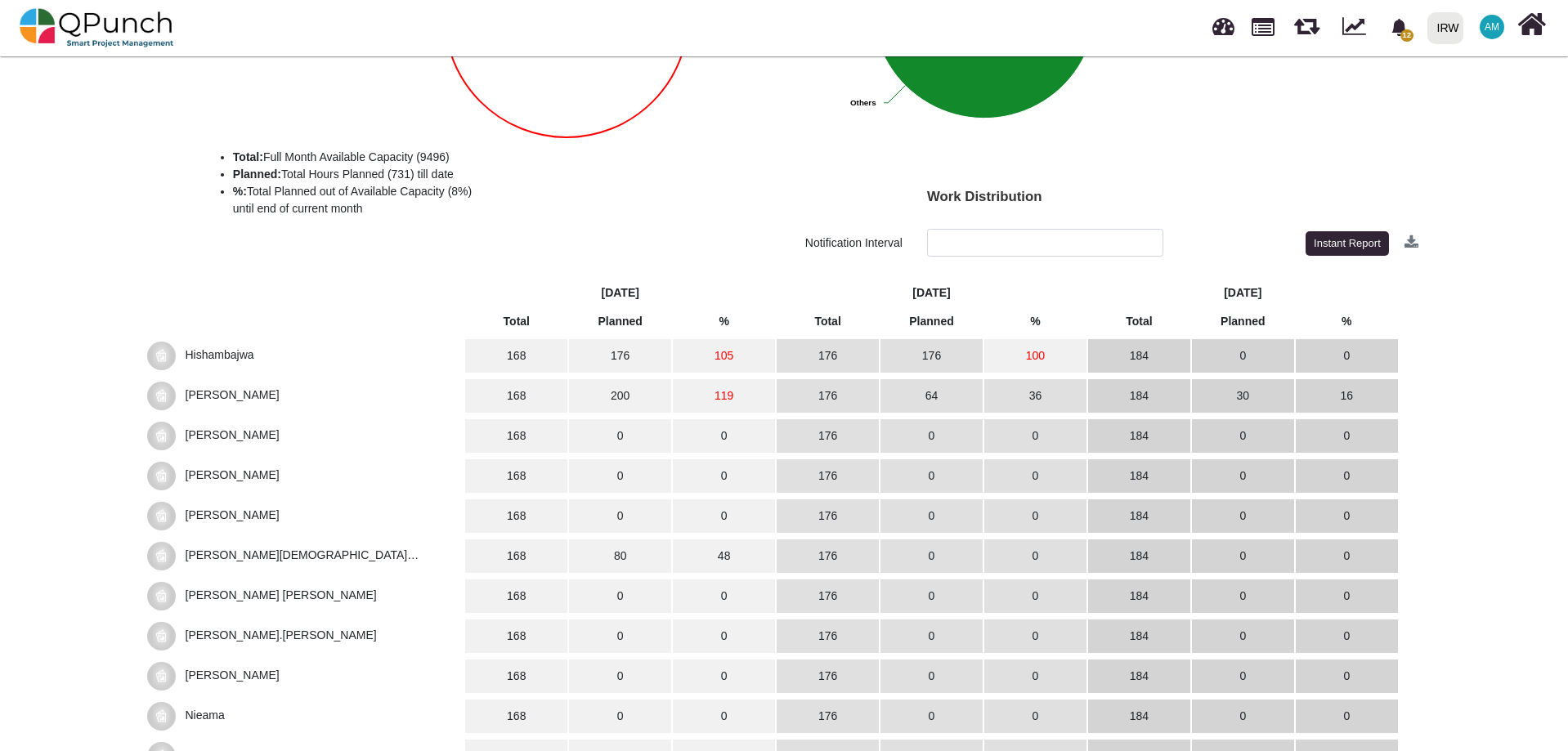
click at [1515, 458] on div "Your team ENHC - GFD CRM is quite Underutilized (8%) ******* ******* 8% Total: …" at bounding box center [784, 434] width 1568 height 1273
drag, startPoint x: 917, startPoint y: 398, endPoint x: 939, endPoint y: 393, distance: 22.6
click at [939, 393] on td "64" at bounding box center [931, 396] width 102 height 34
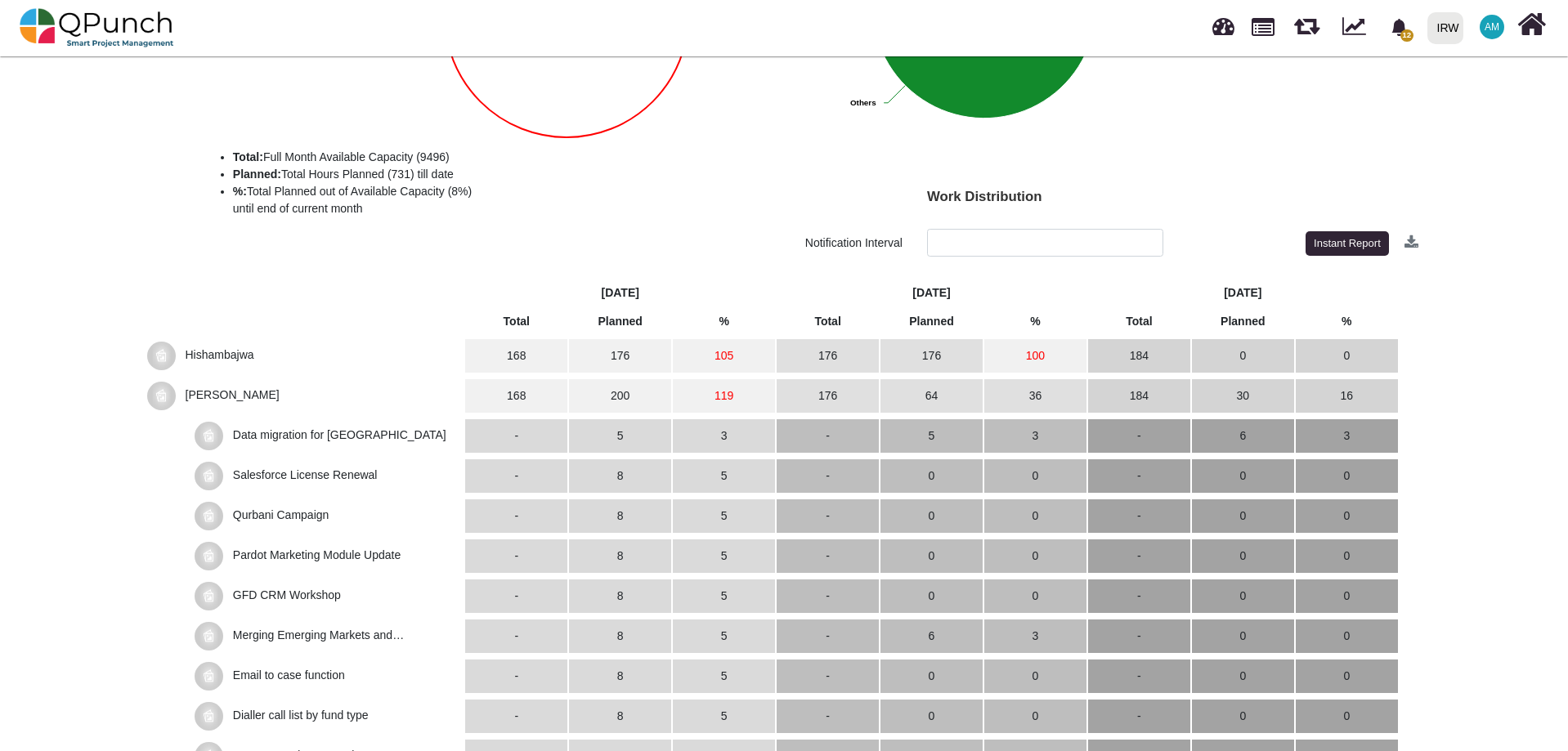
click at [186, 389] on span "[PERSON_NAME]" at bounding box center [232, 394] width 94 height 13
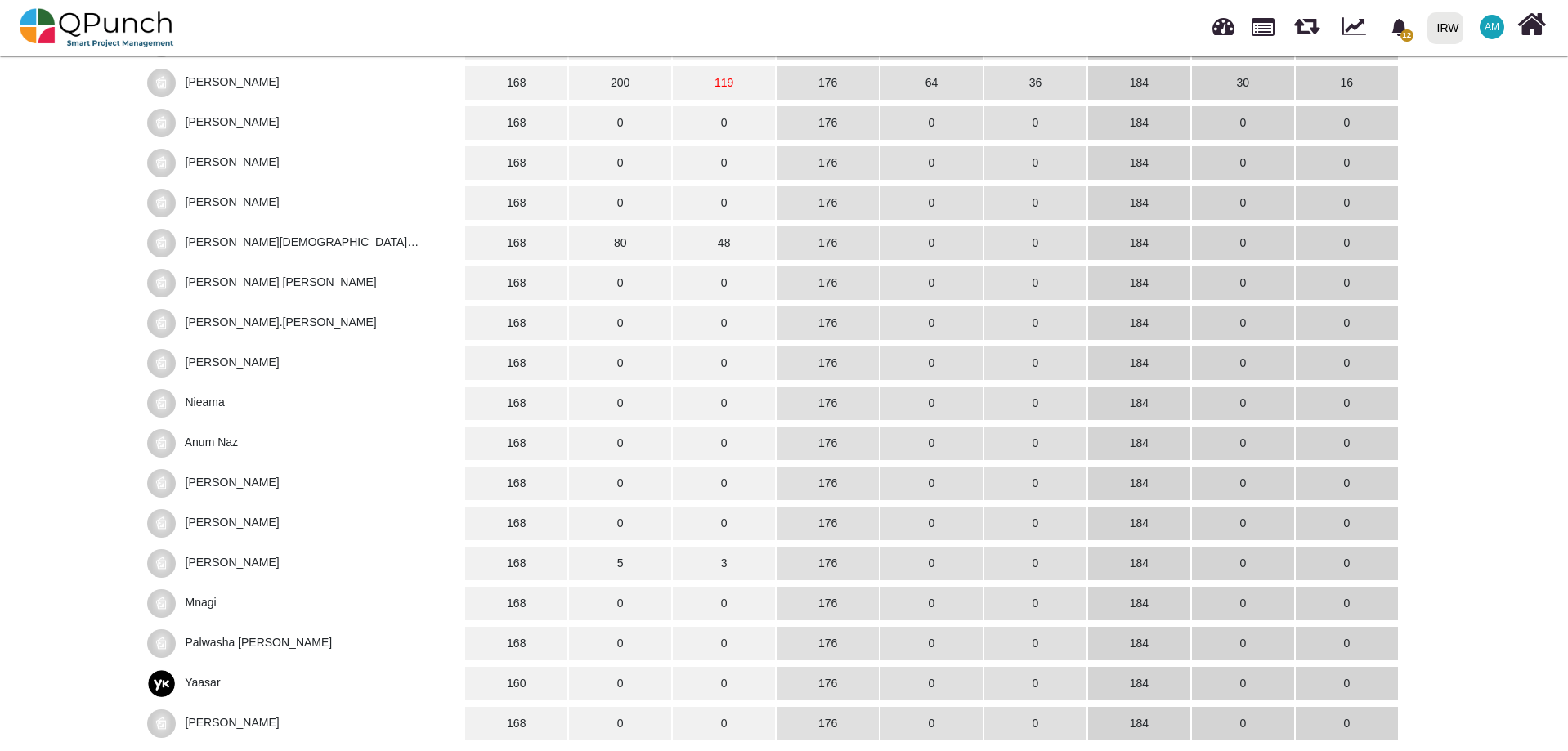
scroll to position [644, 0]
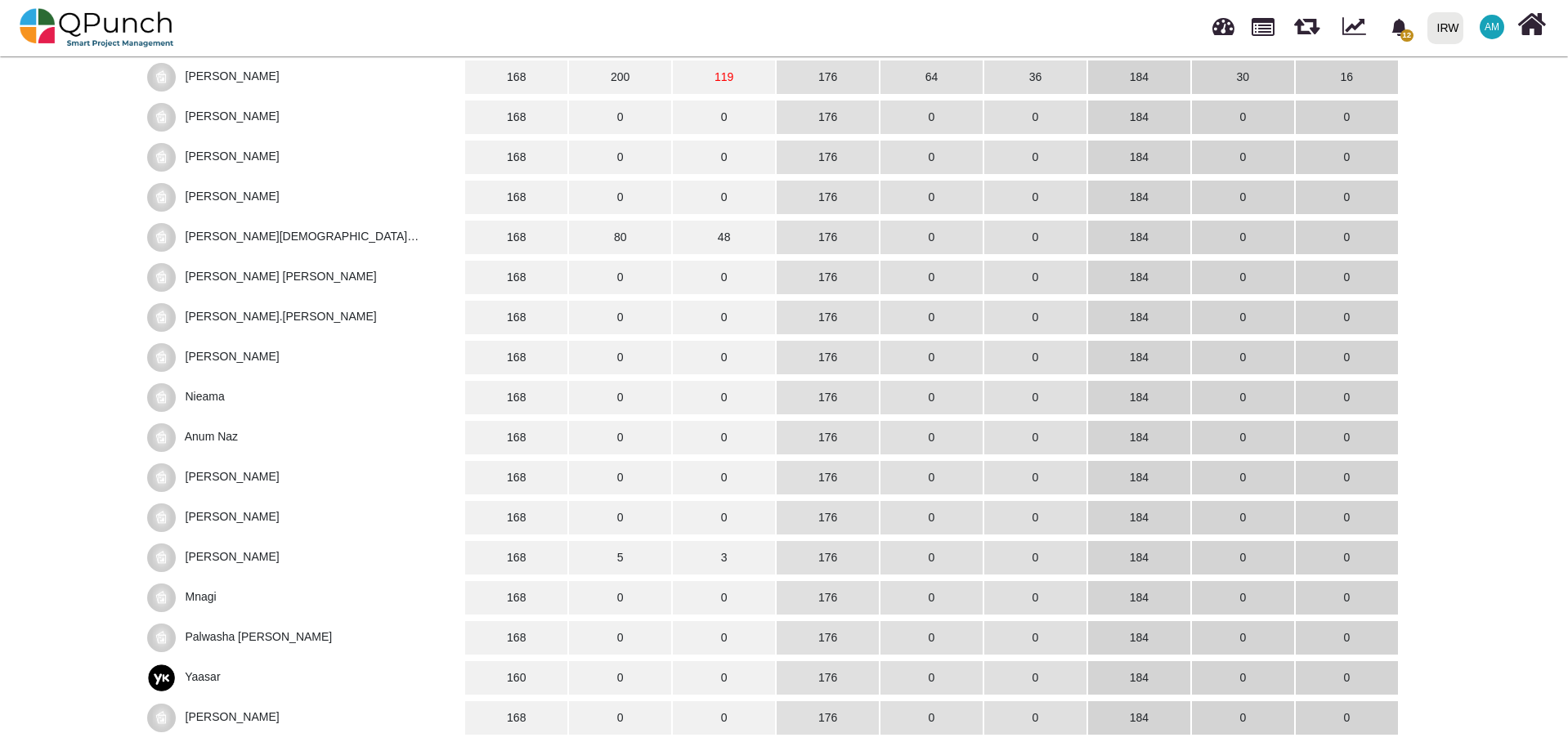
click at [242, 551] on span "[PERSON_NAME]" at bounding box center [304, 557] width 314 height 29
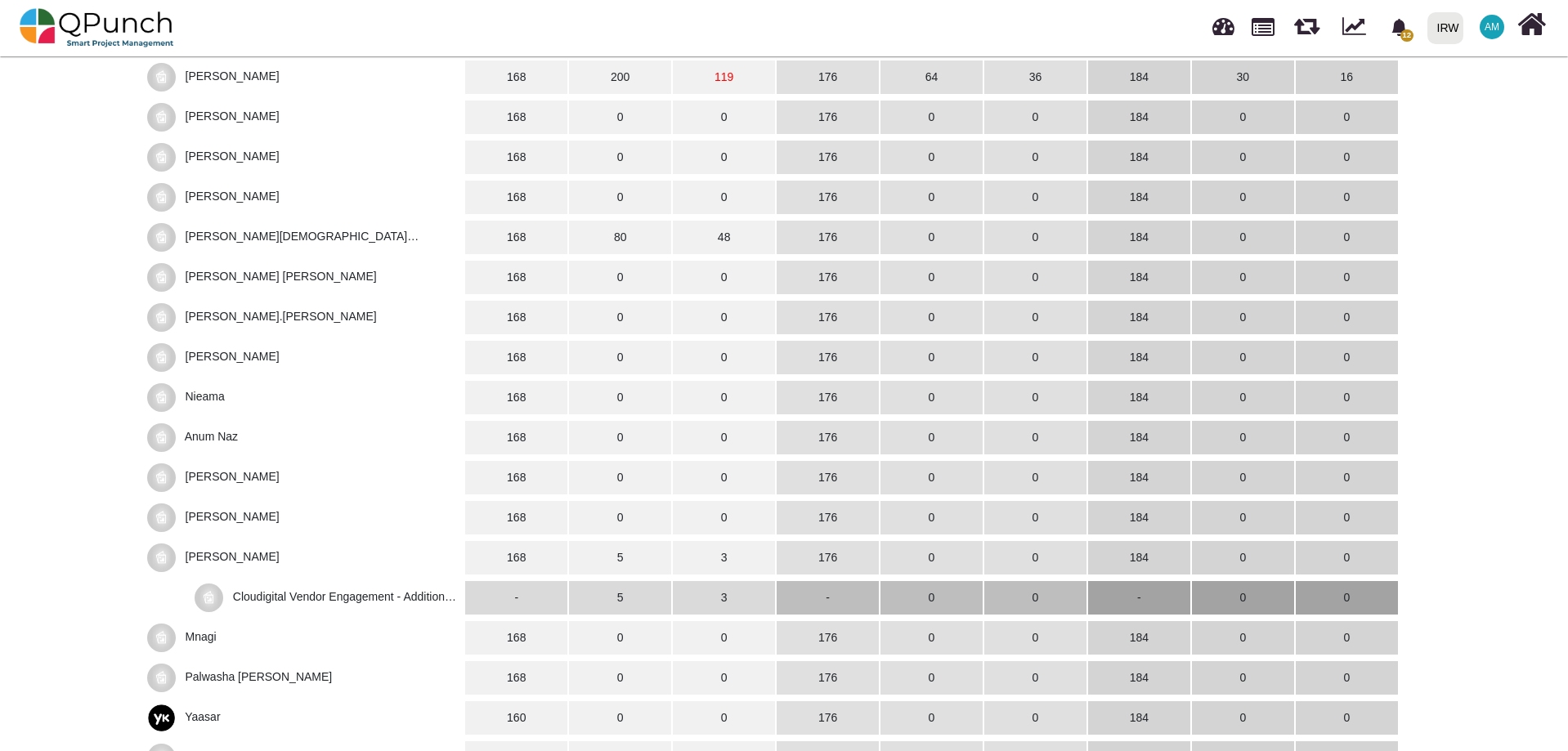
click at [215, 557] on span "[PERSON_NAME]" at bounding box center [232, 556] width 94 height 13
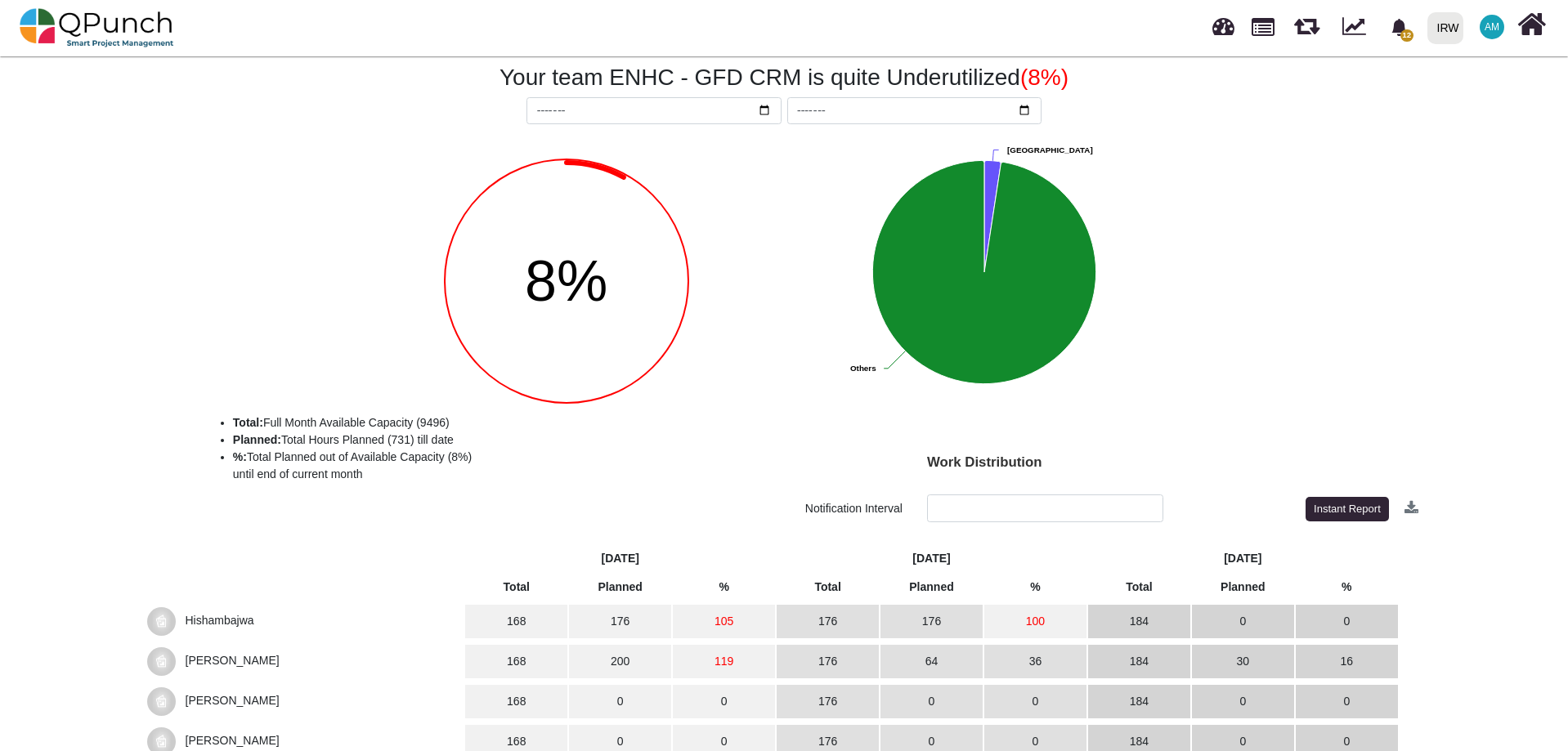
scroll to position [0, 0]
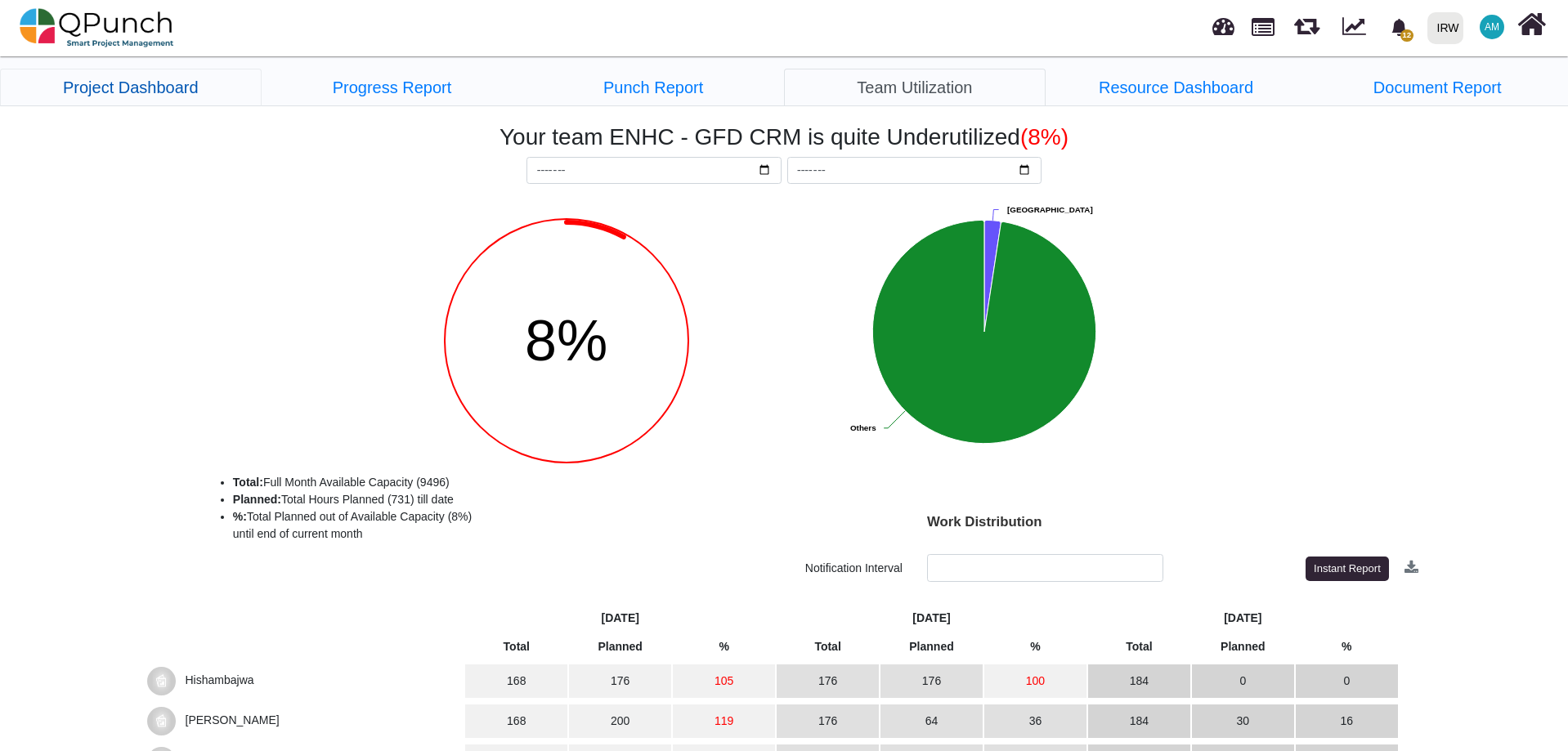
click at [144, 88] on link "Project Dashboard" at bounding box center [131, 88] width 262 height 38
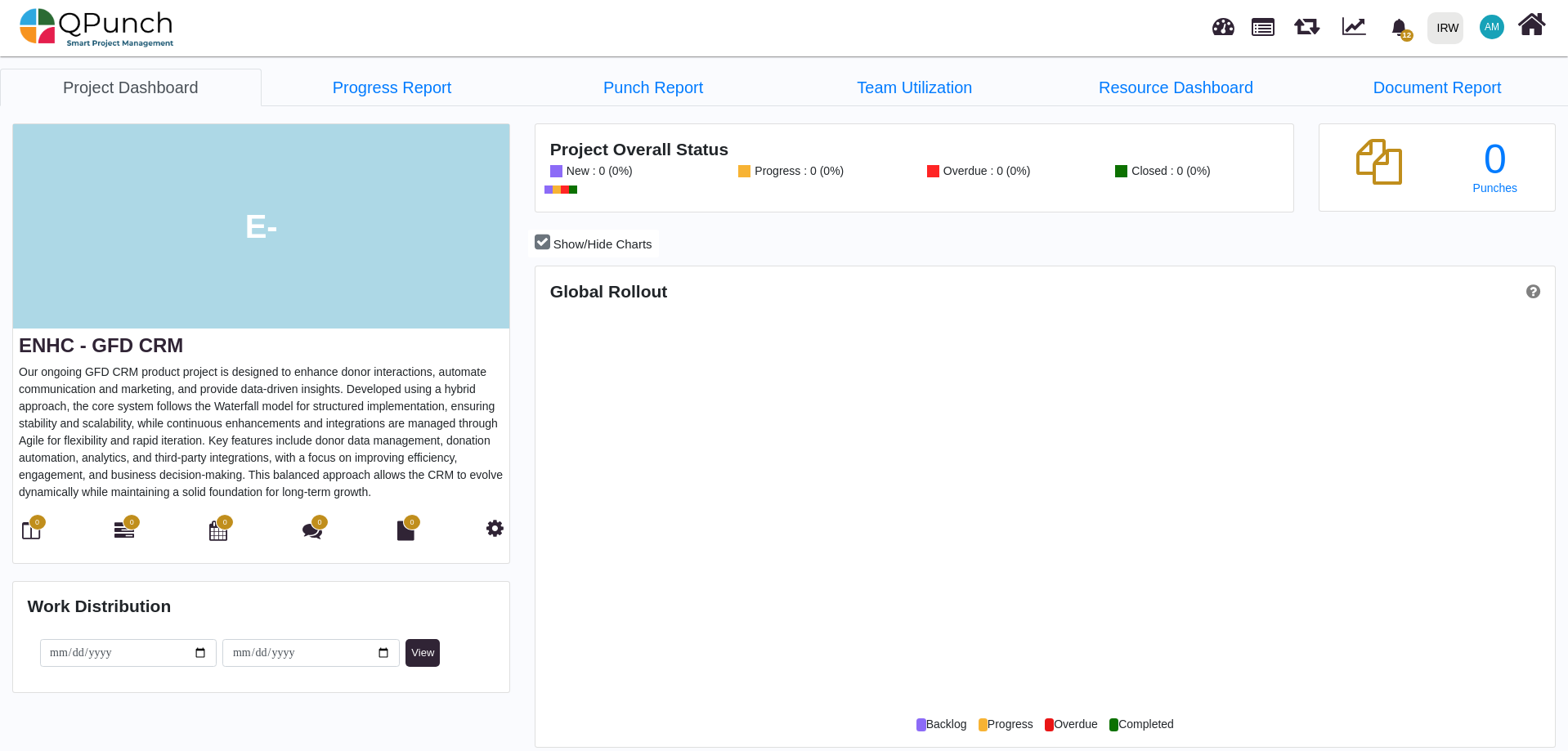
scroll to position [450, 1015]
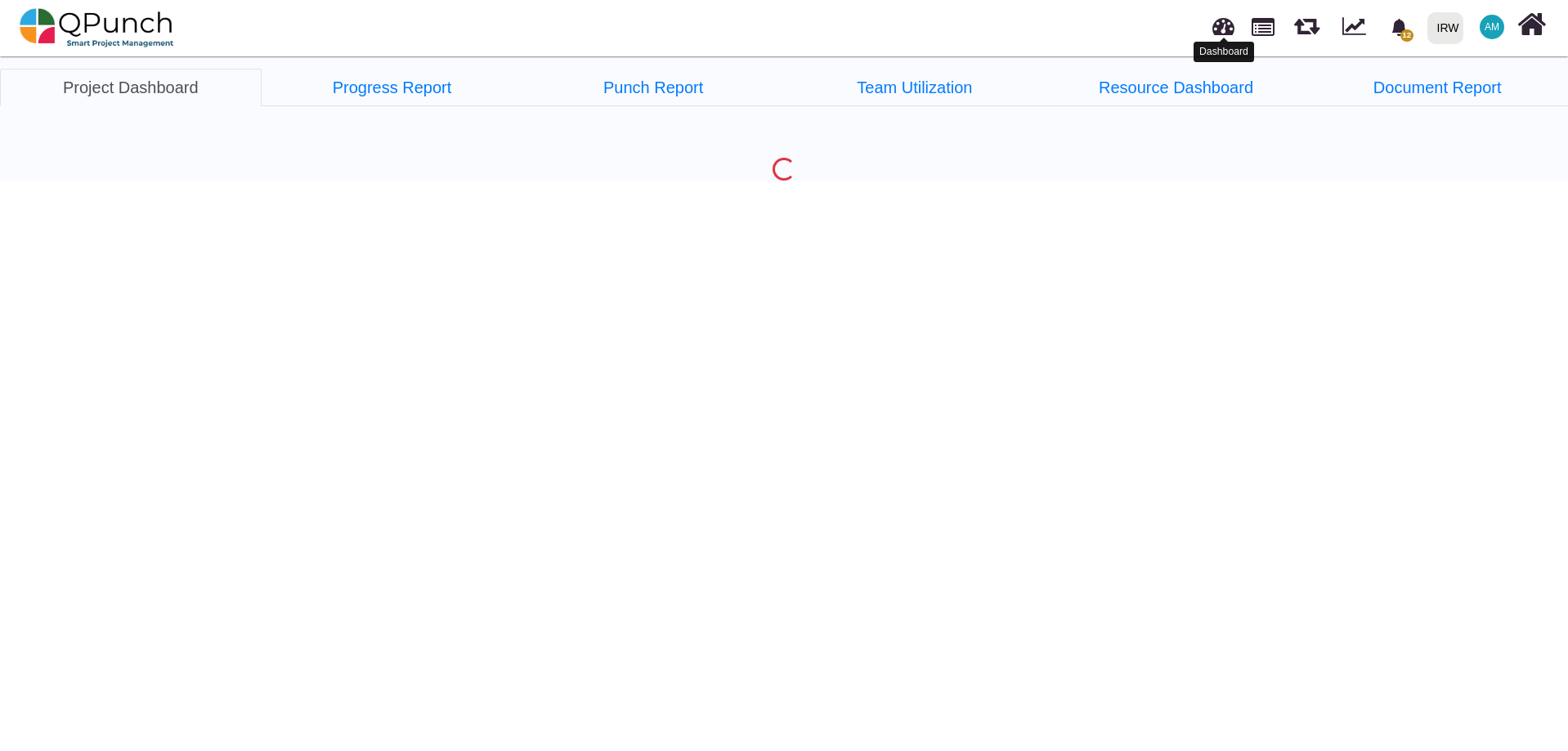
click at [1227, 33] on link at bounding box center [1223, 24] width 22 height 27
